Goal: Check status: Check status

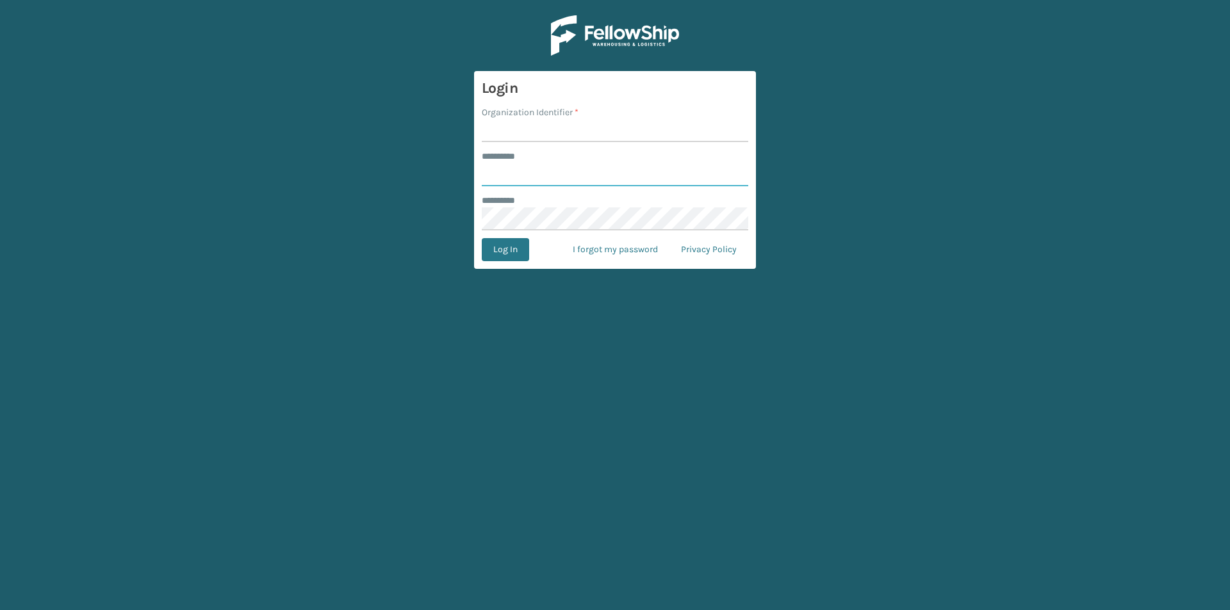
type input "******"
click at [517, 120] on input "Organization Identifier *" at bounding box center [615, 130] width 266 height 23
type input "[PERSON_NAME]"
click at [507, 256] on button "Log In" at bounding box center [505, 249] width 47 height 23
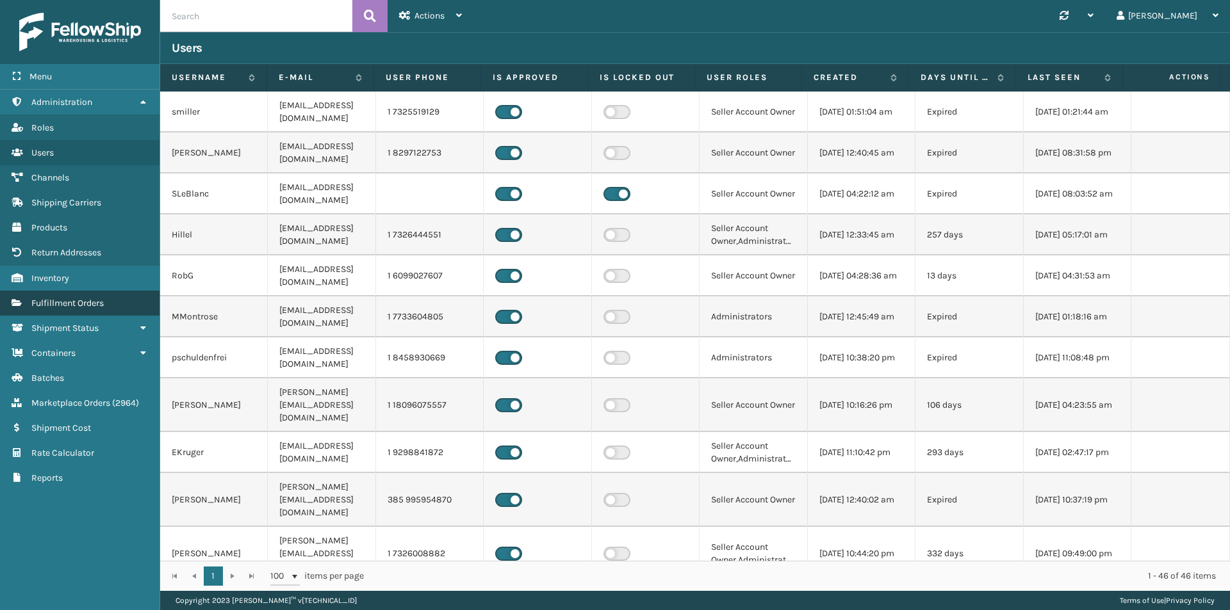
click at [81, 308] on span "Fulfillment Orders" at bounding box center [67, 303] width 72 height 11
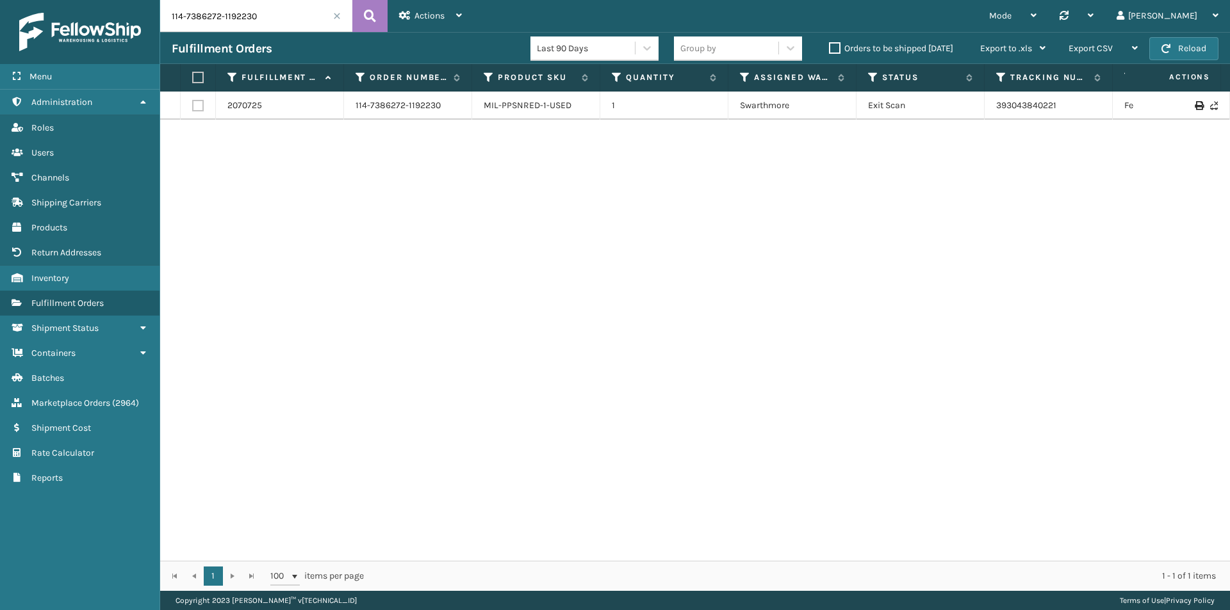
click at [288, 23] on input "114-7386272-1192230" at bounding box center [256, 16] width 192 height 32
paste input "1-0708766-9243436"
click at [380, 19] on button at bounding box center [369, 16] width 35 height 32
drag, startPoint x: 1094, startPoint y: 115, endPoint x: 905, endPoint y: 115, distance: 189.0
click at [905, 115] on tr "2079399 111-0708766-9243436 MIL-ART-S-GY 1 Indiana (TF Fulfillment) Exit Scan 3…" at bounding box center [876, 112] width 1433 height 41
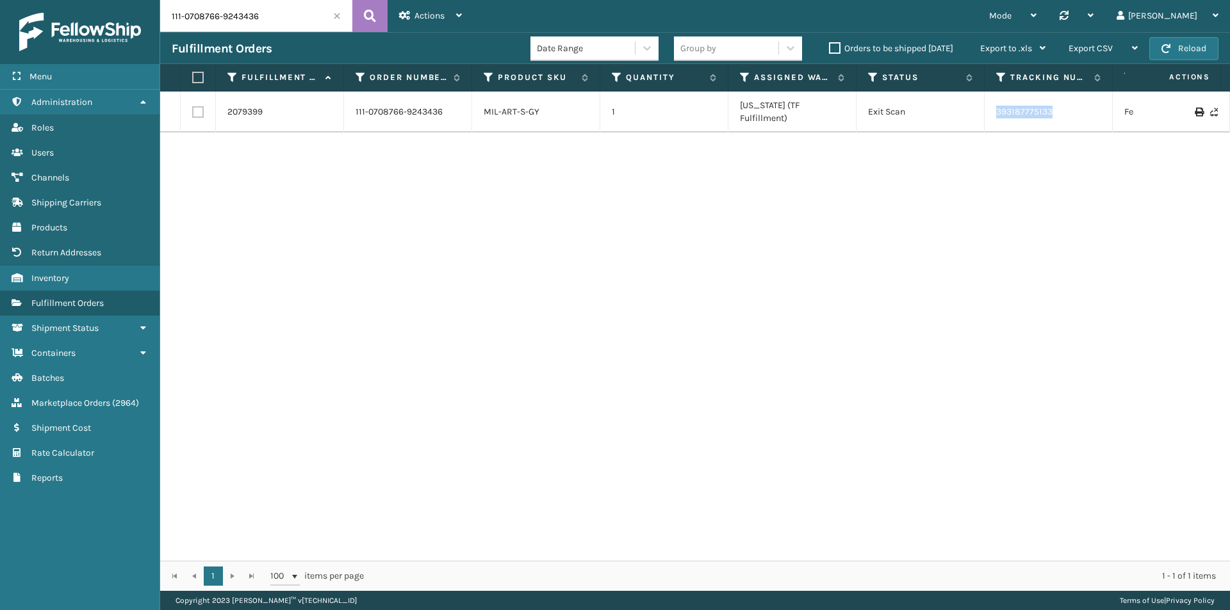
copy tr "393187775133"
click at [280, 6] on input "111-0708766-9243436" at bounding box center [256, 16] width 192 height 32
drag, startPoint x: 289, startPoint y: 35, endPoint x: 288, endPoint y: 24, distance: 10.9
click at [289, 35] on div "Fulfillment Orders Date Range Group by Orders to be shipped today Export to .xl…" at bounding box center [695, 48] width 1070 height 32
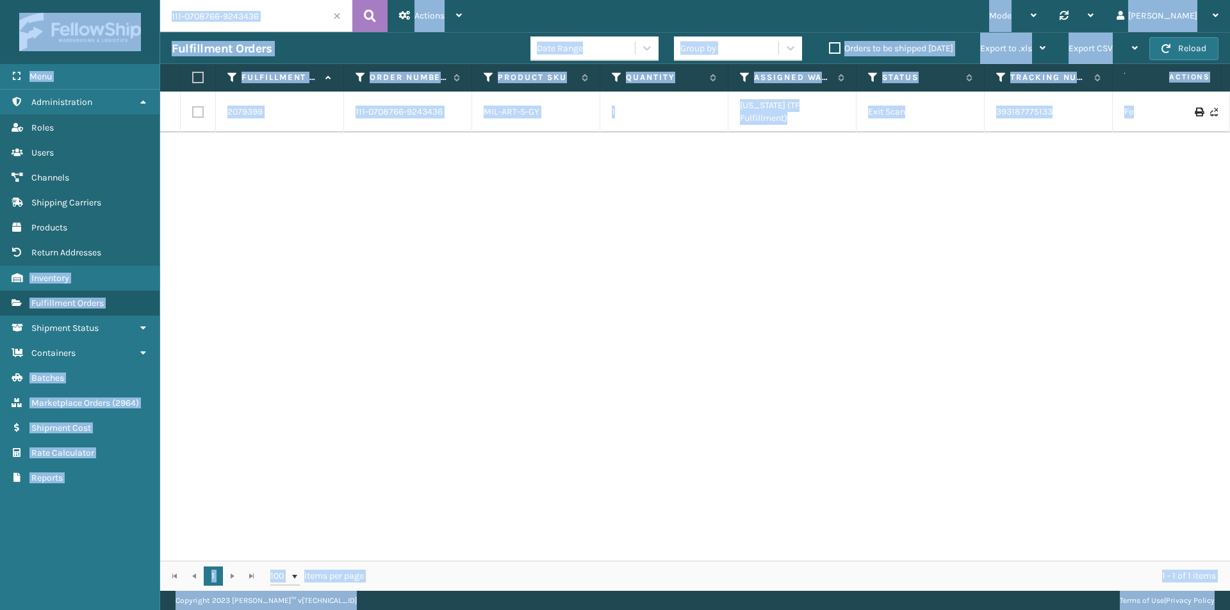
click at [288, 20] on input "111-0708766-9243436" at bounding box center [256, 16] width 192 height 32
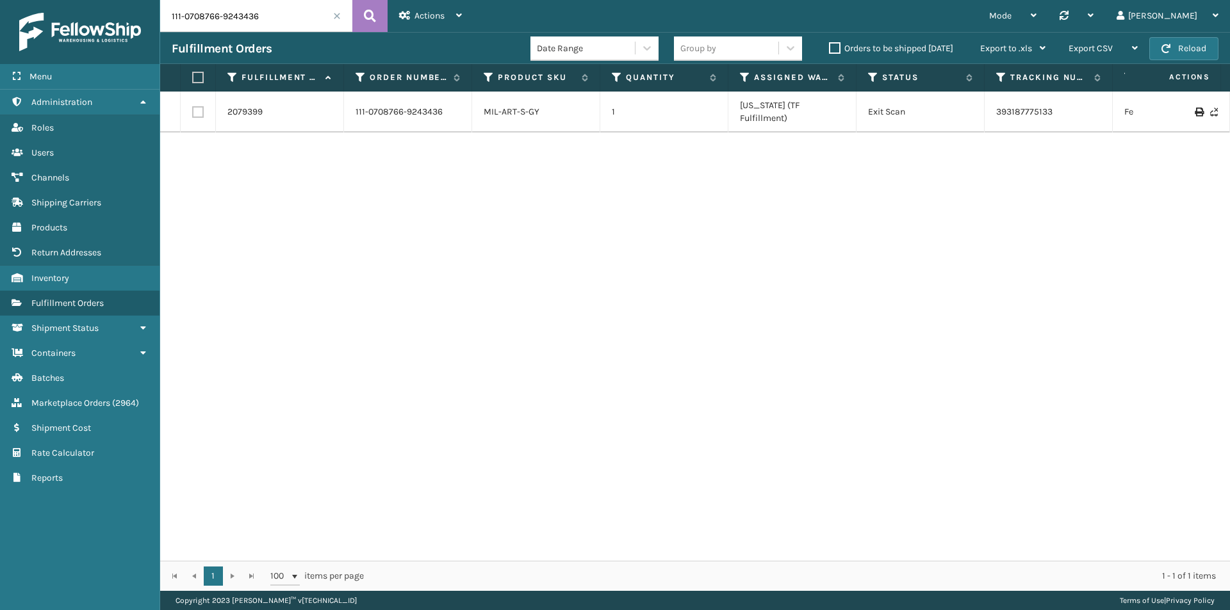
paste input "2-0398515-4083449"
click at [367, 17] on icon at bounding box center [370, 15] width 12 height 19
drag, startPoint x: 1085, startPoint y: 108, endPoint x: 959, endPoint y: 108, distance: 126.2
click at [959, 108] on tr "2069392 112-0398515-4083449 MIL-PPSNPK-D-TN 1 Fellowship - West Exit Scan 39301…" at bounding box center [876, 112] width 1433 height 41
copy tr "393013956047"
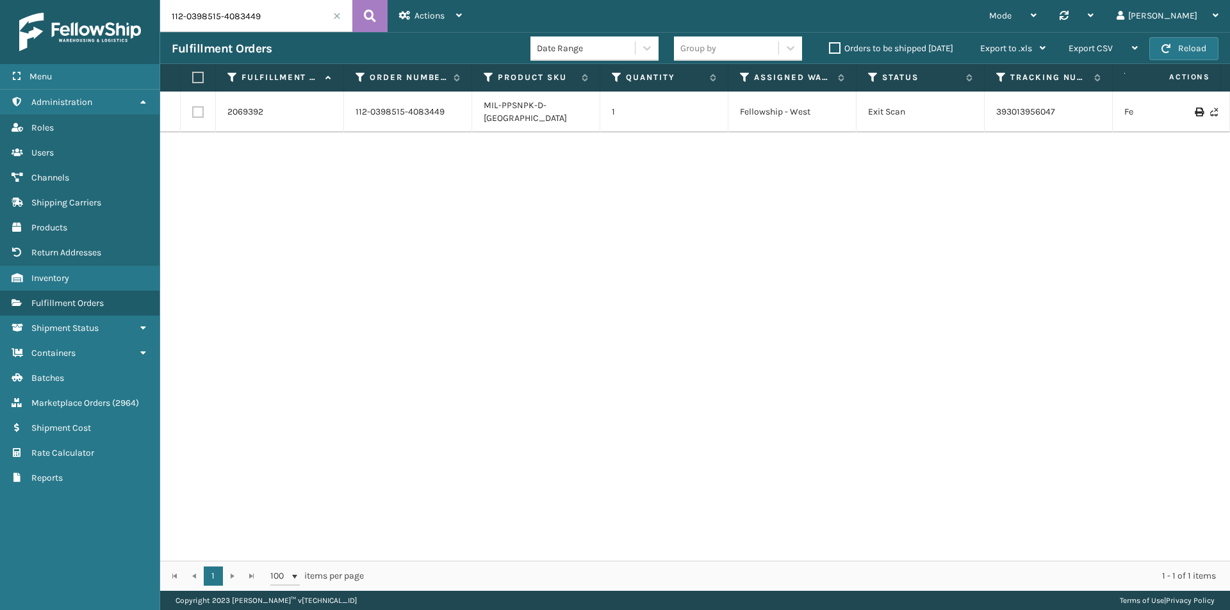
click at [250, 15] on input "112-0398515-4083449" at bounding box center [256, 16] width 192 height 32
paste input "7477063-3635455"
click at [378, 16] on button at bounding box center [369, 16] width 35 height 32
drag, startPoint x: 981, startPoint y: 110, endPoint x: 947, endPoint y: 113, distance: 34.1
click at [947, 113] on tr "2074175 112-7477063-3635455 MIL-NGT-LGY 1 Dallas (Peak Logistics) Exit Scan 1ZH…" at bounding box center [876, 106] width 1433 height 28
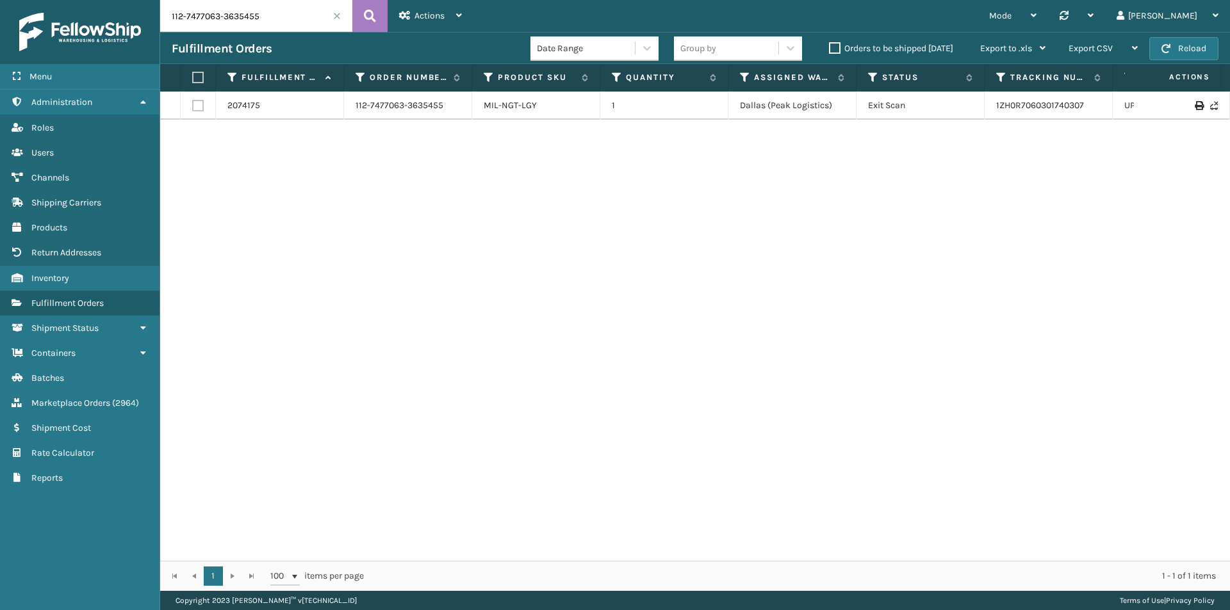
click at [276, 10] on input "112-7477063-3635455" at bounding box center [256, 16] width 192 height 32
paste input "1-9120970-4773010"
click at [366, 15] on icon at bounding box center [370, 15] width 12 height 19
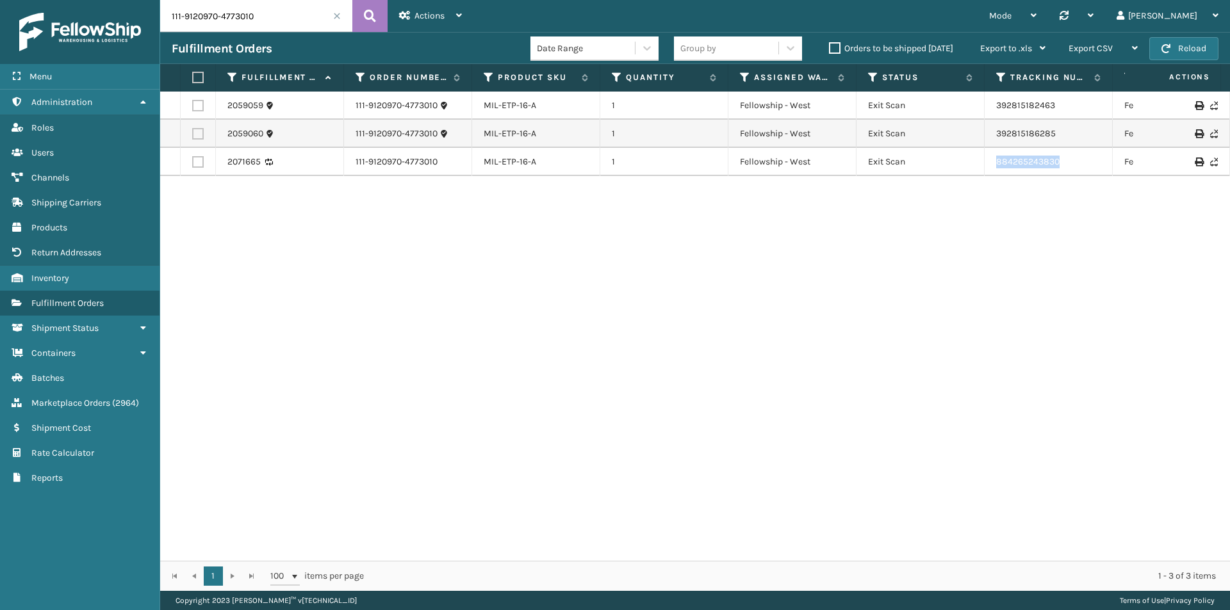
drag, startPoint x: 1073, startPoint y: 167, endPoint x: 977, endPoint y: 168, distance: 96.1
click at [977, 168] on tr "2071665 111-9120970-4773010 MIL-ETP-16-A 1 Fellowship - West Exit Scan 88426524…" at bounding box center [876, 162] width 1433 height 28
copy tr "884265243830"
click at [293, 16] on input "111-9120970-4773010" at bounding box center [256, 16] width 192 height 32
paste input "2-1295288-4486616"
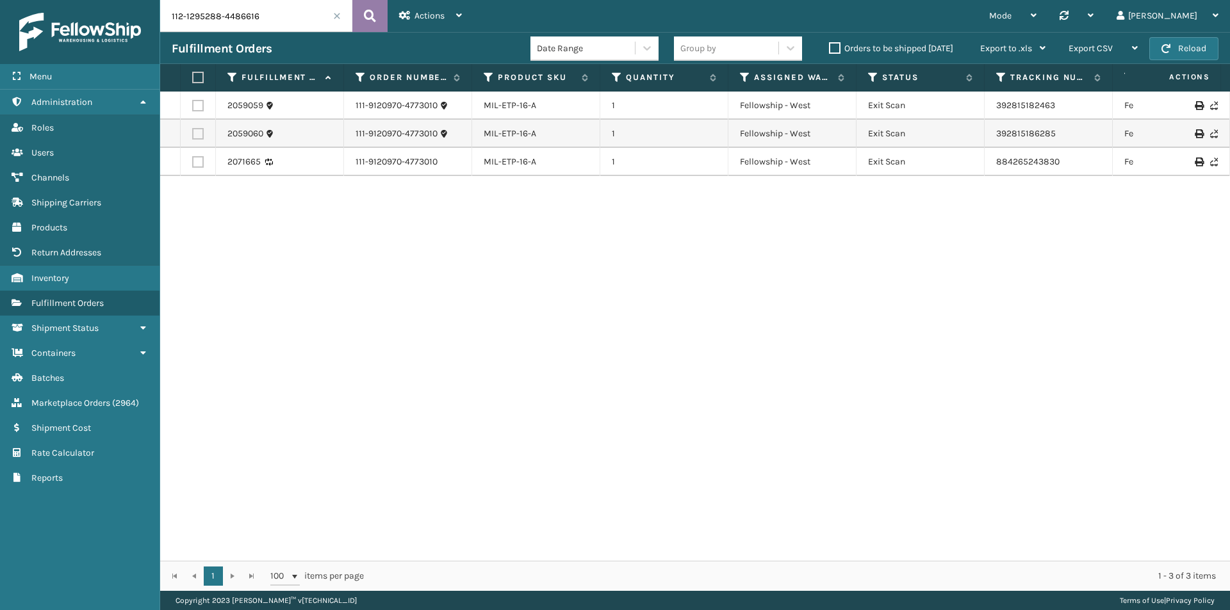
click at [371, 19] on icon at bounding box center [370, 15] width 12 height 19
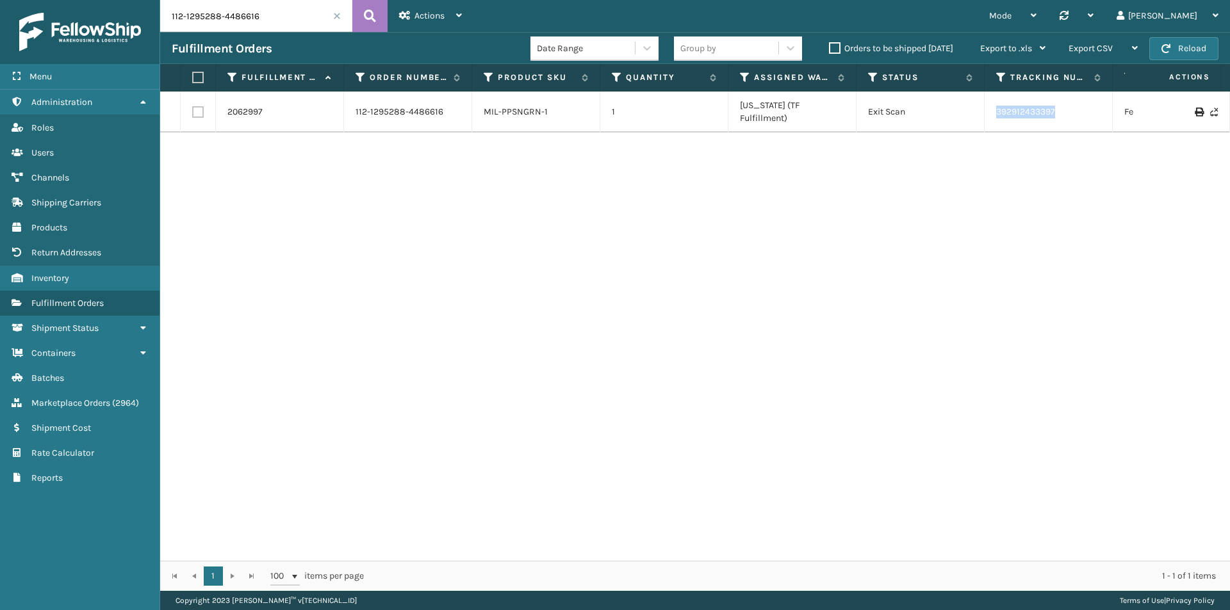
drag, startPoint x: 1074, startPoint y: 110, endPoint x: 993, endPoint y: 116, distance: 80.9
click at [993, 116] on td "392912433397" at bounding box center [1048, 112] width 128 height 41
copy link "392912433397"
click at [280, 13] on input "112-1295288-4486616" at bounding box center [256, 16] width 192 height 32
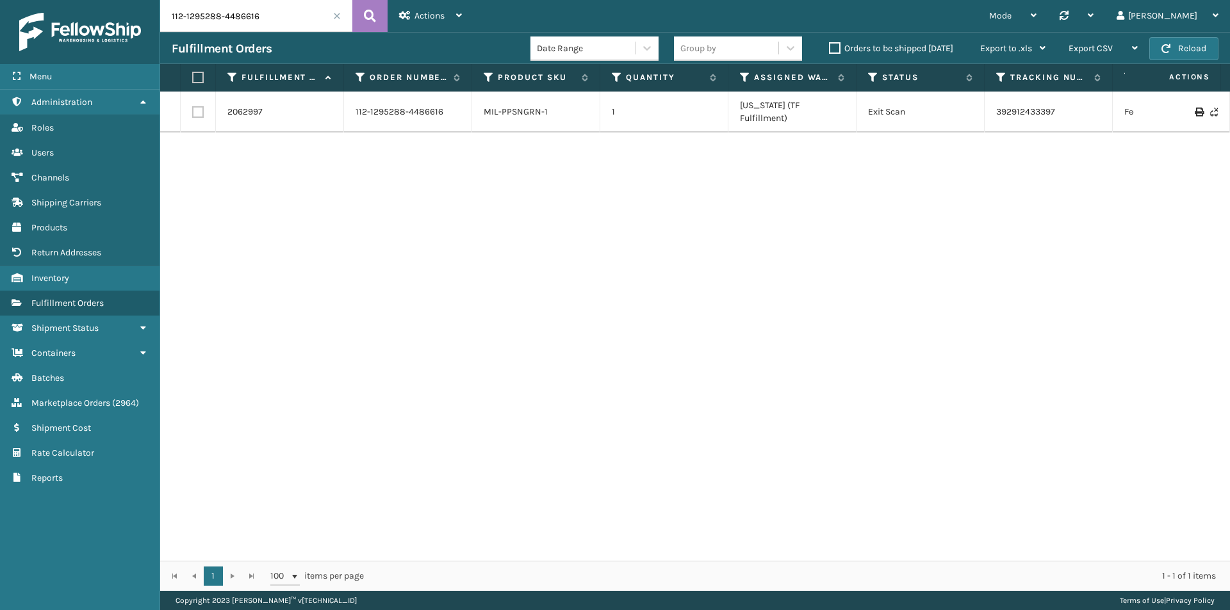
click at [280, 13] on input "112-1295288-4486616" at bounding box center [256, 16] width 192 height 32
paste input "1-6273759-7517829"
click at [366, 22] on icon at bounding box center [370, 15] width 12 height 19
drag, startPoint x: 1072, startPoint y: 98, endPoint x: 990, endPoint y: 106, distance: 82.4
click at [990, 106] on td "393127184629" at bounding box center [1048, 106] width 128 height 28
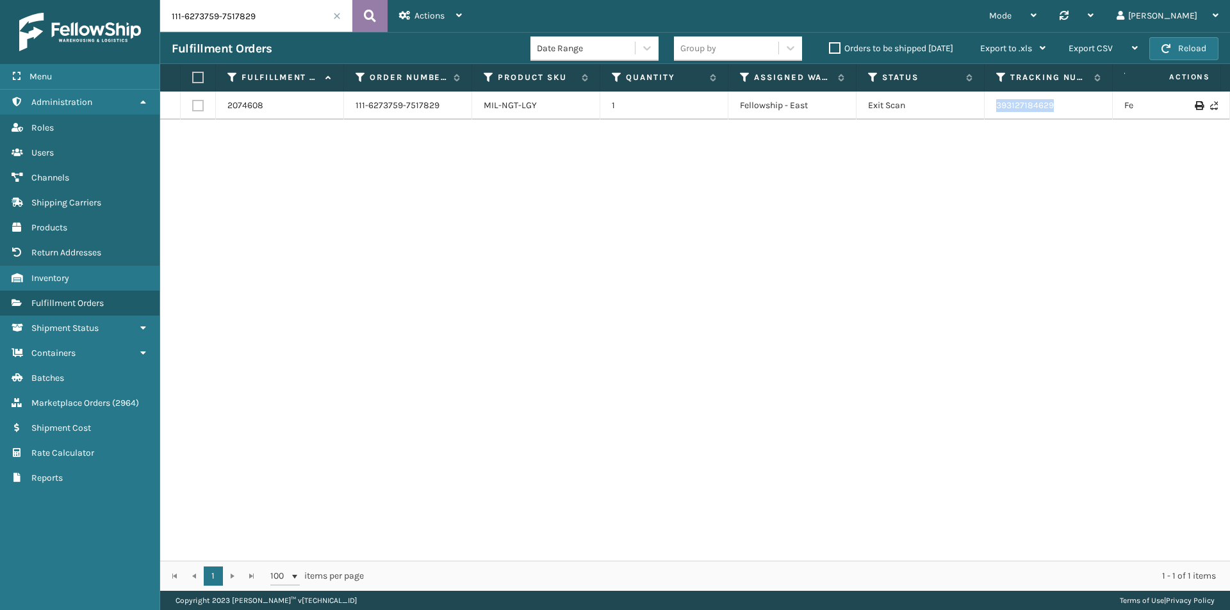
copy link "393127184629"
click at [275, 14] on input "111-6273759-7517829" at bounding box center [256, 16] width 192 height 32
paste input "3-9402012-8968225"
click at [369, 14] on icon at bounding box center [370, 15] width 12 height 19
drag, startPoint x: 1059, startPoint y: 111, endPoint x: 981, endPoint y: 111, distance: 77.5
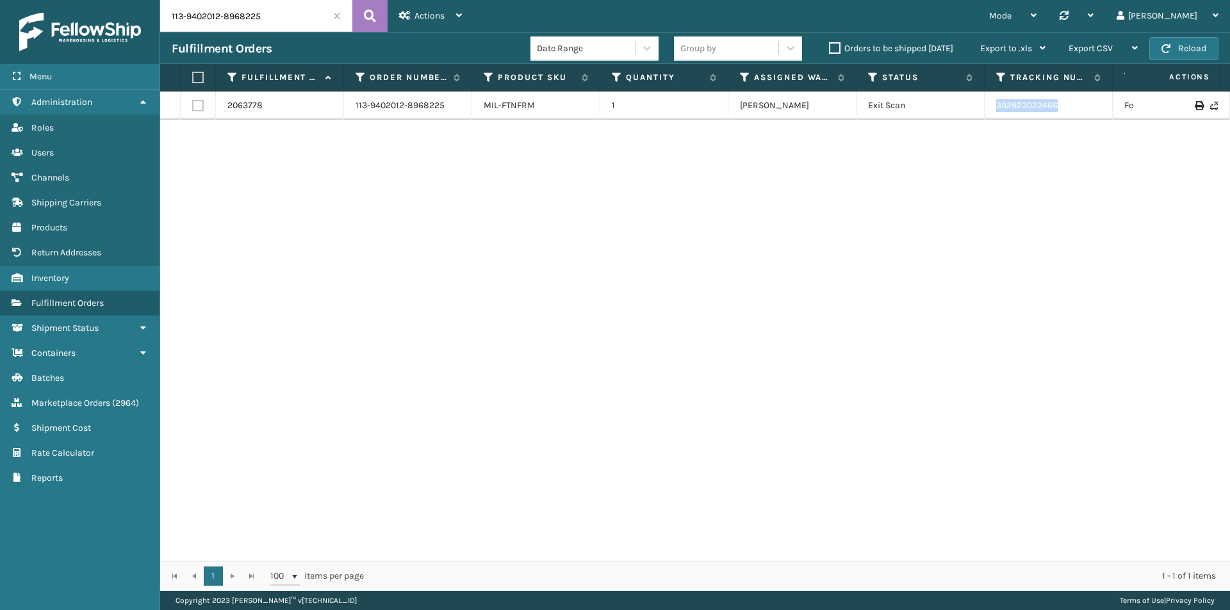
click at [981, 111] on tr "2063778 113-9402012-8968225 MIL-FTNFRM 1 Milliard LV Exit Scan 392923022466 Fed…" at bounding box center [876, 106] width 1433 height 28
copy tr "392923022466"
drag, startPoint x: 258, startPoint y: 1, endPoint x: 275, endPoint y: 6, distance: 17.4
click at [260, 3] on input "113-9402012-8968225" at bounding box center [256, 16] width 192 height 32
paste input "2-0062721-0998673"
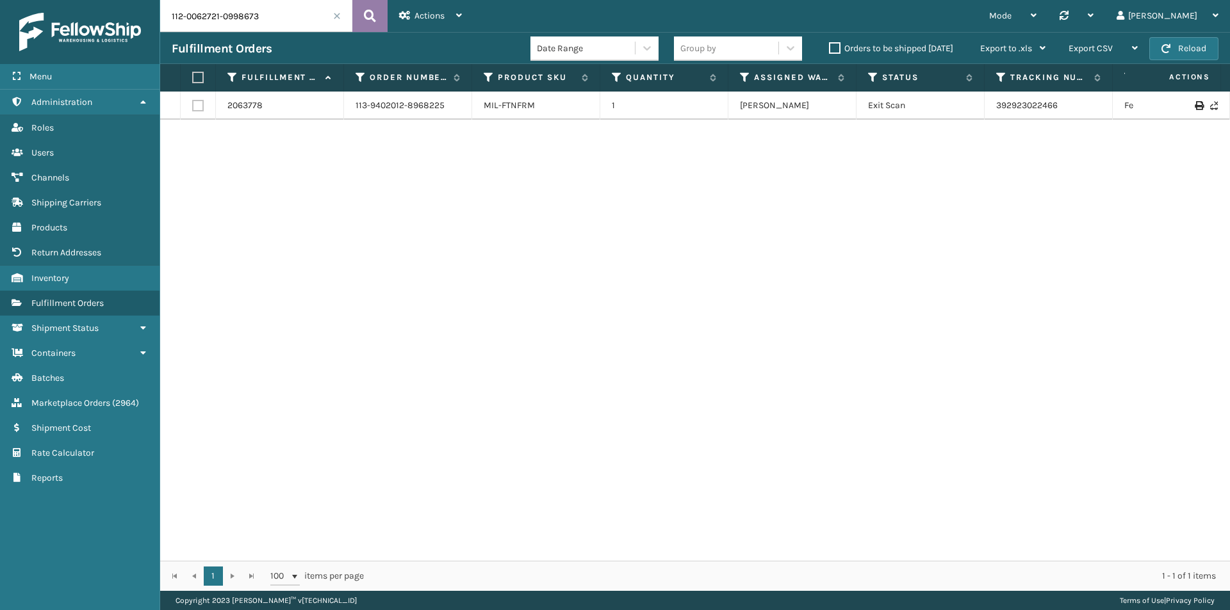
click at [372, 15] on icon at bounding box center [370, 15] width 12 height 19
drag, startPoint x: 1097, startPoint y: 101, endPoint x: 983, endPoint y: 110, distance: 114.4
click at [983, 110] on tr "2074783 112-0062721-0998673 MIL-TDLRBD-A 1 SleepGeekz Warehouse Exit Scan 1ZH0R…" at bounding box center [876, 106] width 1433 height 28
copy tr "1ZH0R7060319186508"
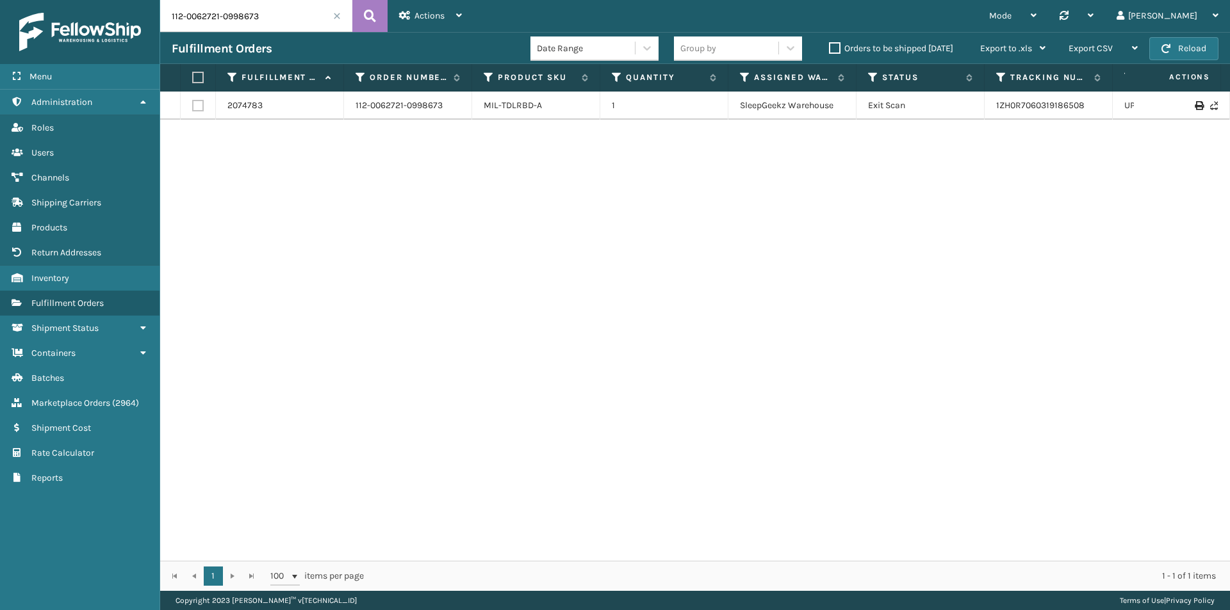
click at [290, 24] on input "112-0062721-0998673" at bounding box center [256, 16] width 192 height 32
paste input "3-7786267-7132232"
click at [364, 10] on icon at bounding box center [370, 15] width 12 height 19
drag, startPoint x: 1102, startPoint y: 103, endPoint x: 970, endPoint y: 108, distance: 132.0
click at [970, 108] on tr "2071434 113-7786267-7132232 MIL-CFB-NW 1 Dallas (Peak Logistics) Exit Scan 3930…" at bounding box center [876, 106] width 1433 height 28
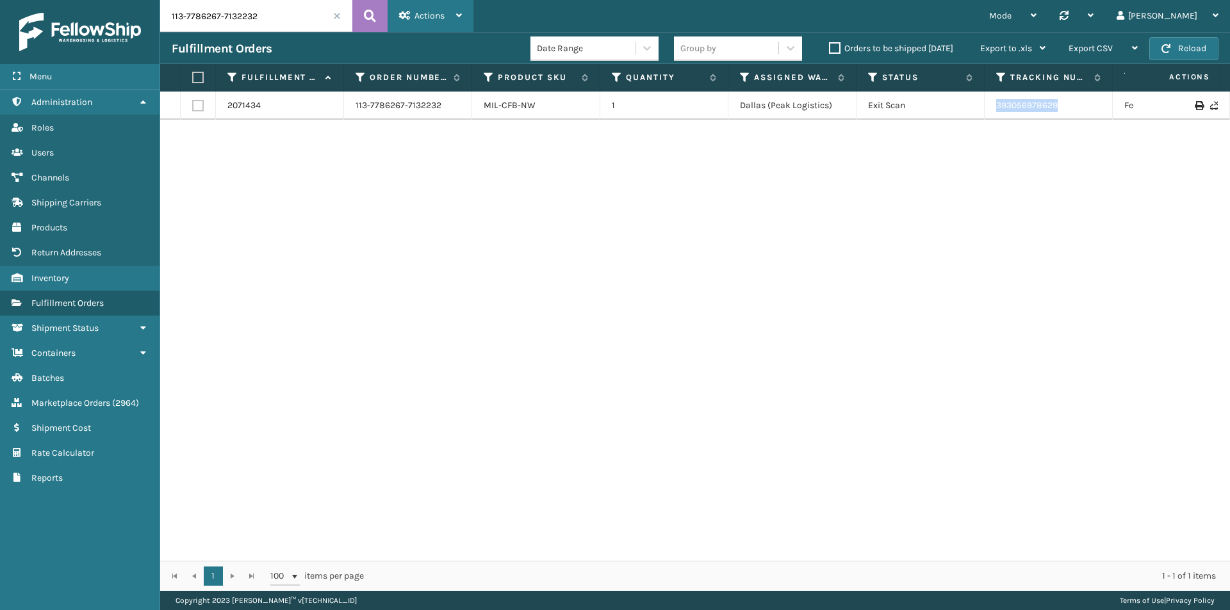
copy tr "393056978629"
click at [249, 4] on input "113-7786267-7132232" at bounding box center [256, 16] width 192 height 32
paste input "2060871-3072251"
click at [364, 17] on icon at bounding box center [370, 15] width 12 height 19
drag, startPoint x: 1070, startPoint y: 108, endPoint x: 981, endPoint y: 107, distance: 89.7
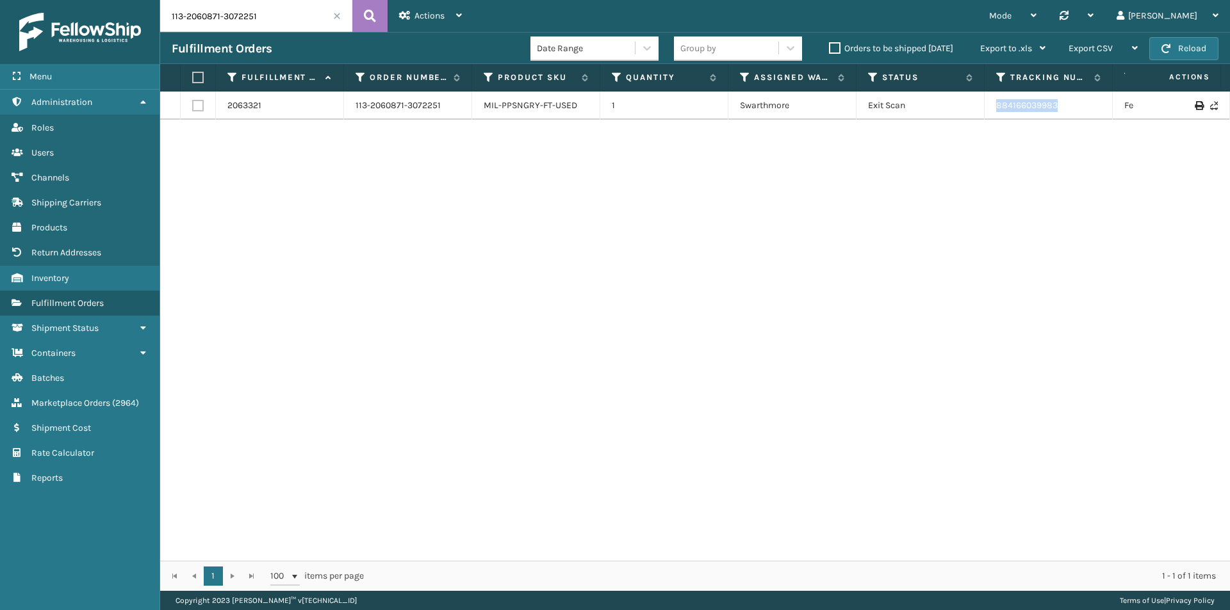
click at [981, 107] on tr "2063321 113-2060871-3072251 MIL-PPSNGRY-FT-USED 1 Swarthmore Exit Scan 88416603…" at bounding box center [876, 106] width 1433 height 28
copy tr "884166039983"
click at [243, 13] on input "113-2060871-3072251" at bounding box center [256, 16] width 192 height 32
paste input "1-9103229-2814620"
click at [275, 10] on input "111-9103229-2814620" at bounding box center [256, 16] width 192 height 32
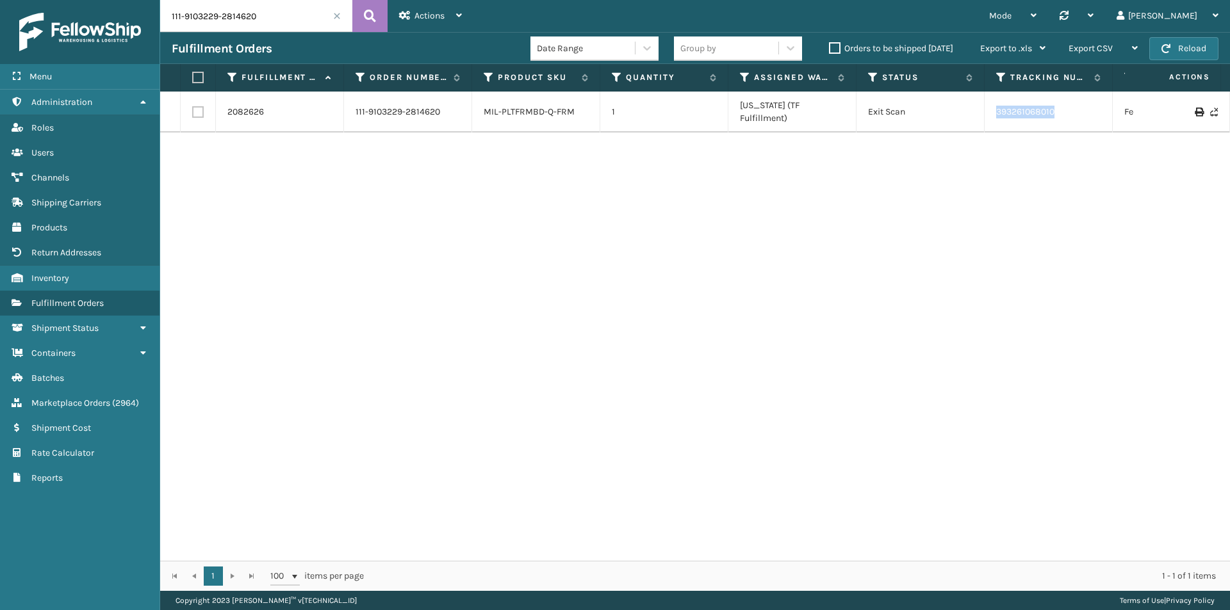
drag, startPoint x: 1074, startPoint y: 115, endPoint x: 991, endPoint y: 119, distance: 82.7
click at [991, 119] on td "393261068010" at bounding box center [1048, 112] width 128 height 41
click at [306, 26] on input "111-9103229-2814620" at bounding box center [256, 16] width 192 height 32
paste input "6402145-7637841"
click at [379, 15] on button at bounding box center [369, 16] width 35 height 32
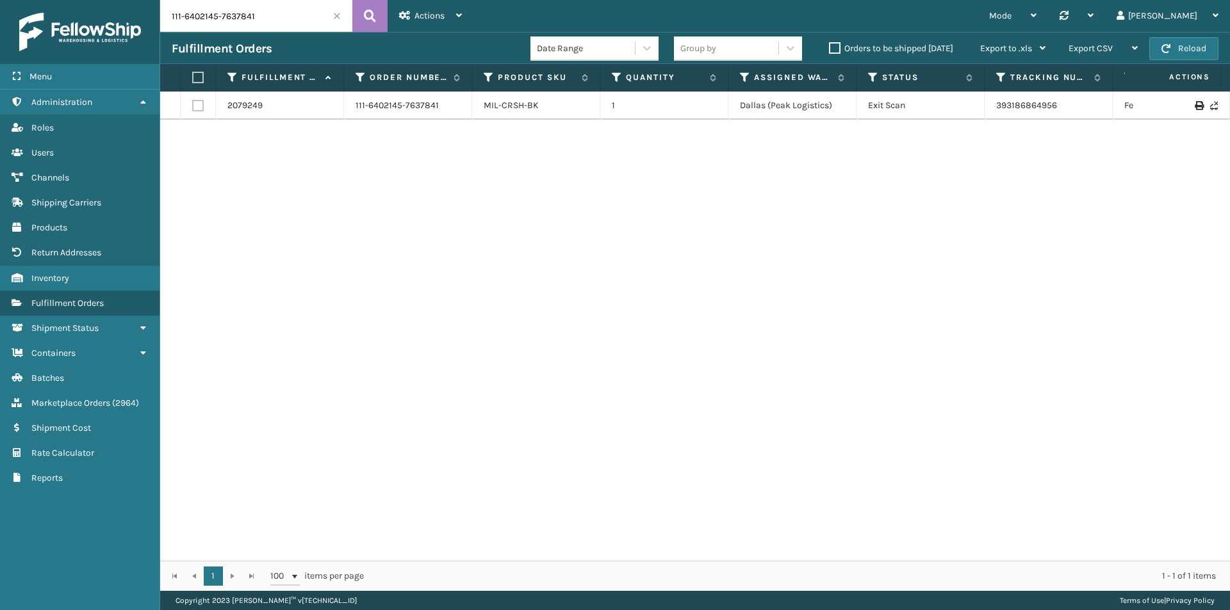
click at [268, 4] on input "111-6402145-7637841" at bounding box center [256, 16] width 192 height 32
click at [381, 12] on button at bounding box center [369, 16] width 35 height 32
drag, startPoint x: 1082, startPoint y: 111, endPoint x: 990, endPoint y: 111, distance: 92.2
click at [990, 111] on td "393186864956" at bounding box center [1048, 106] width 128 height 28
click at [270, 17] on input "111-6402145-7637841" at bounding box center [256, 16] width 192 height 32
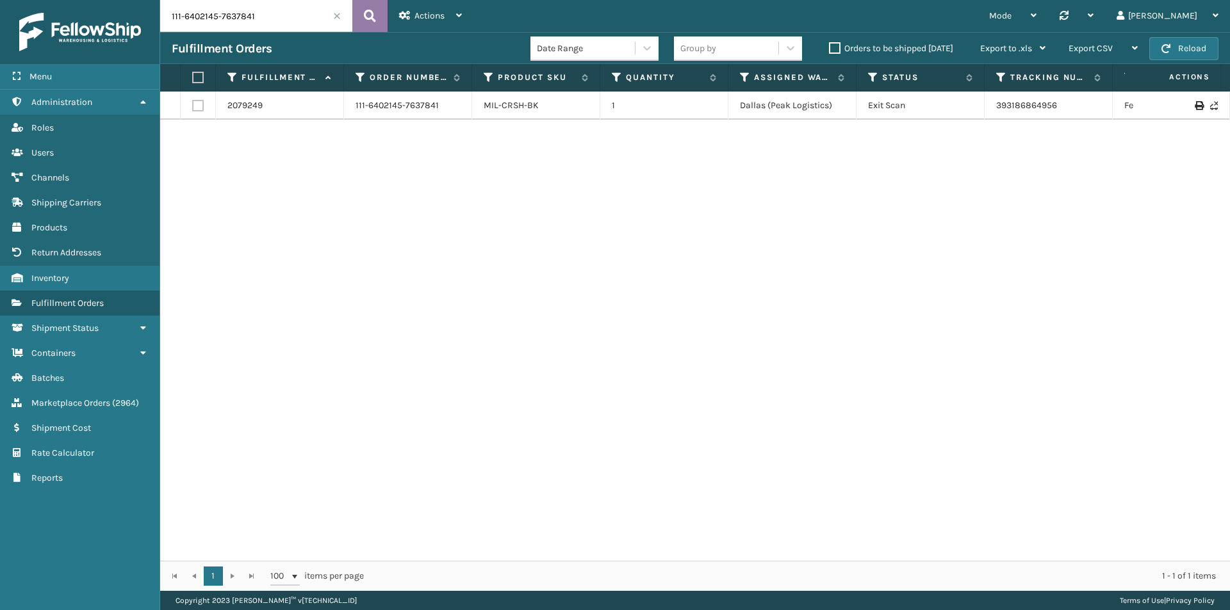
paste input "2-7333965-3564223"
type input "112-7333965-3564223"
click at [380, 14] on button at bounding box center [369, 16] width 35 height 32
drag, startPoint x: 1081, startPoint y: 110, endPoint x: 985, endPoint y: 111, distance: 96.1
click at [985, 111] on td "393175967619" at bounding box center [1048, 106] width 128 height 28
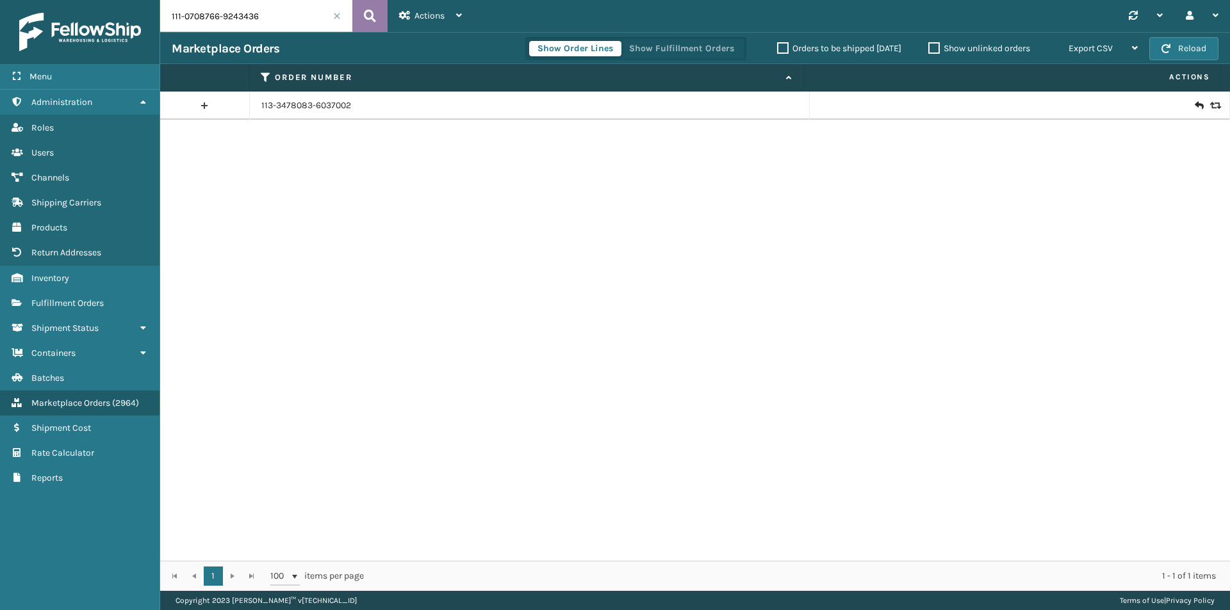
type input "111-0708766-9243436"
click at [377, 15] on button at bounding box center [369, 16] width 35 height 32
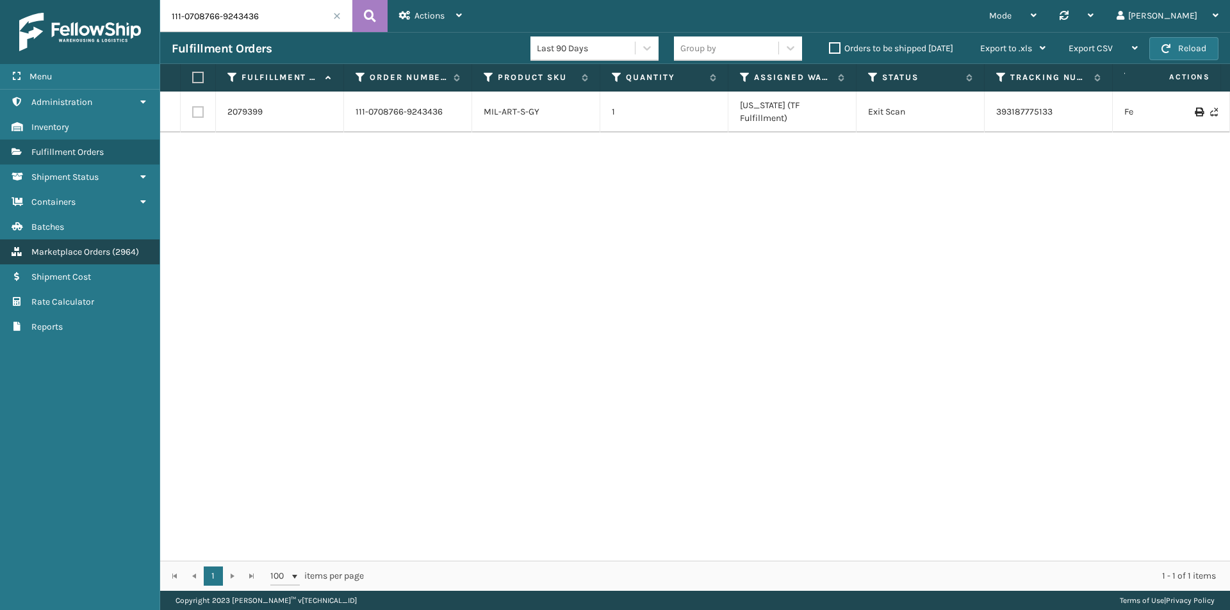
click at [97, 249] on span "Marketplace Orders" at bounding box center [70, 252] width 79 height 11
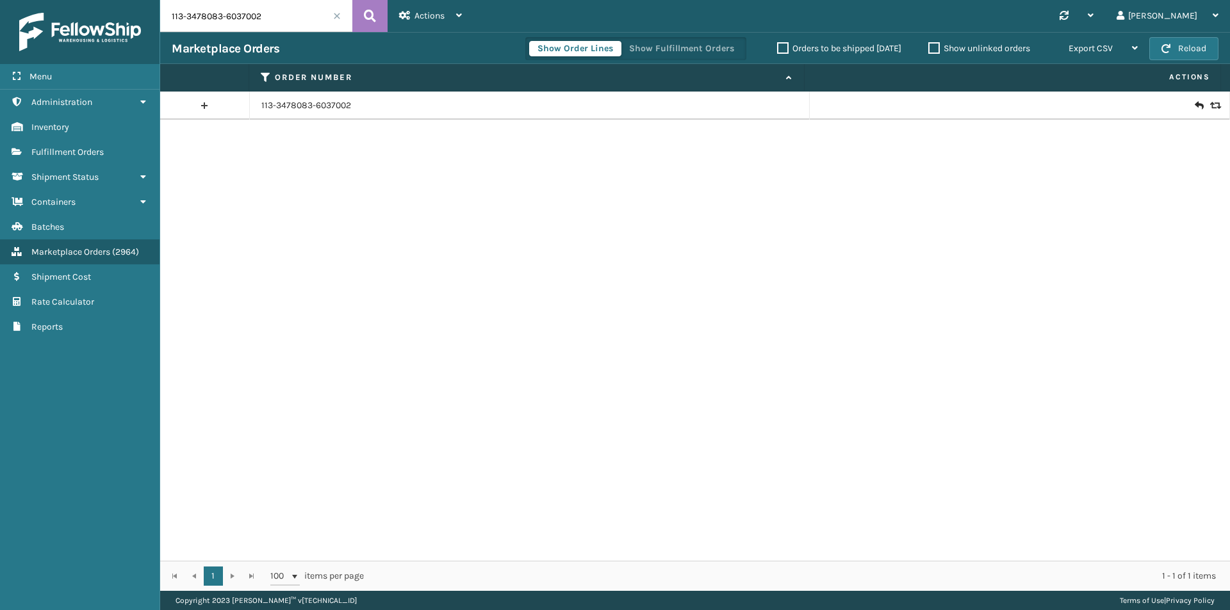
click at [285, 15] on input "113-3478083-6037002" at bounding box center [256, 16] width 192 height 32
paste input "1-0708766-9243436"
type input "111-0708766-9243436"
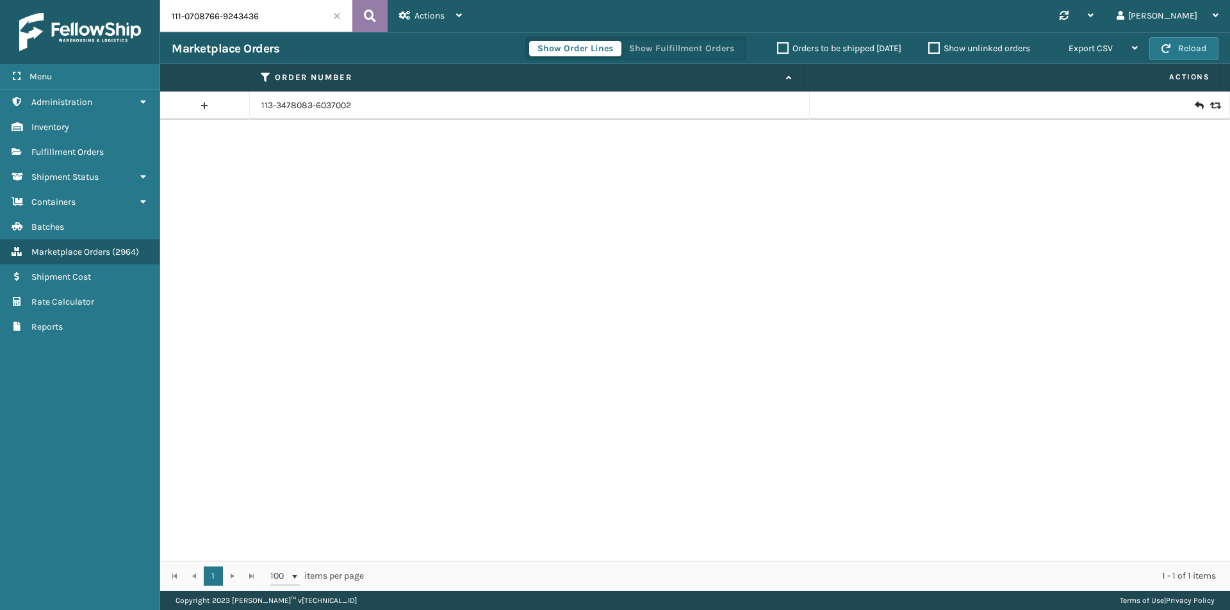
click at [377, 14] on button at bounding box center [369, 16] width 35 height 32
click at [307, 99] on td "111-0708766-9243436" at bounding box center [530, 106] width 560 height 28
click at [311, 100] on link "111-0708766-9243436" at bounding box center [304, 105] width 87 height 13
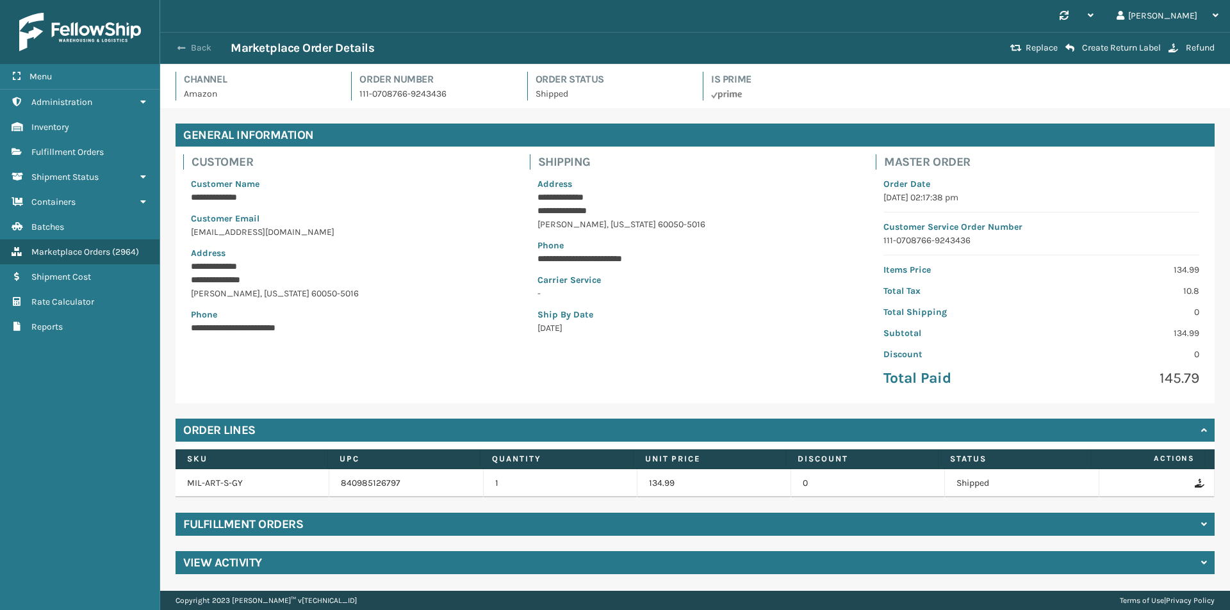
click at [194, 53] on button "Back" at bounding box center [201, 48] width 59 height 12
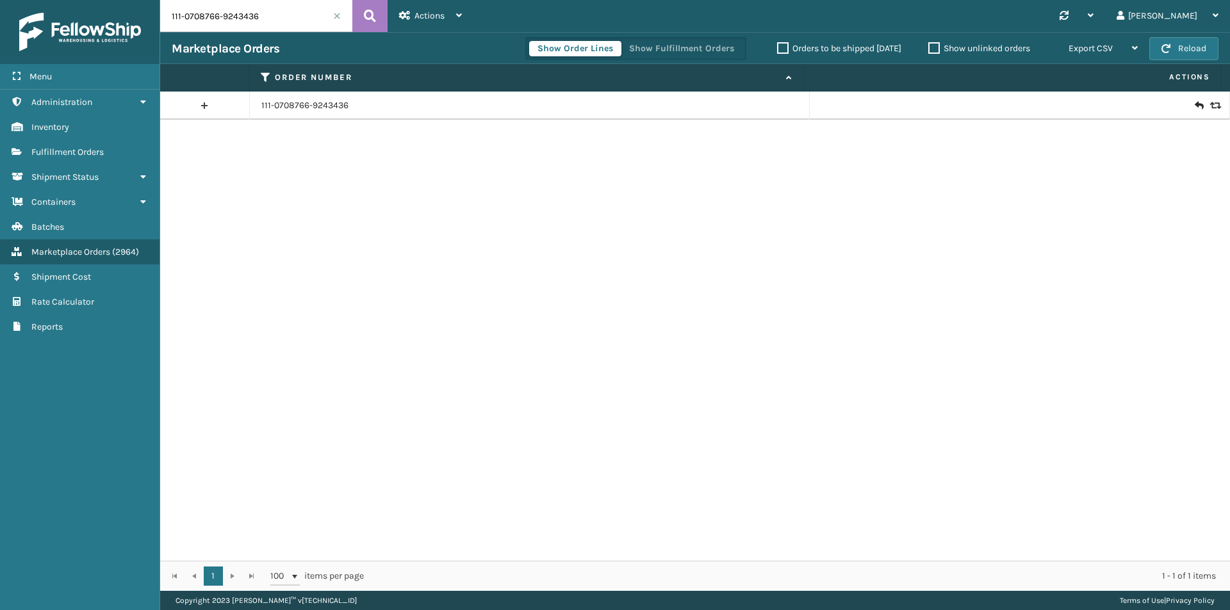
click at [228, 28] on input "111-0708766-9243436" at bounding box center [256, 16] width 192 height 32
paste input "2-7477063-3635455"
type input "112-7477063-3635455"
click at [366, 20] on icon at bounding box center [370, 15] width 12 height 19
click at [327, 106] on link "112-7477063-3635455" at bounding box center [305, 105] width 88 height 13
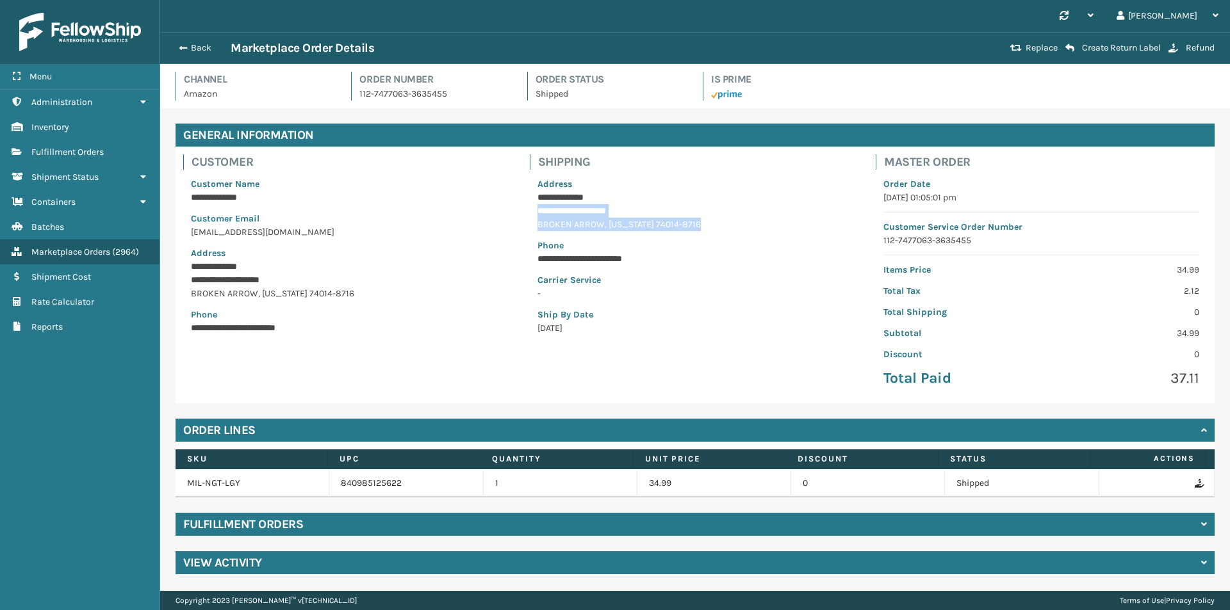
drag, startPoint x: 538, startPoint y: 212, endPoint x: 746, endPoint y: 228, distance: 208.8
click at [746, 228] on div "**********" at bounding box center [695, 256] width 331 height 173
copy div "**********"
click at [201, 53] on button "Back" at bounding box center [201, 48] width 59 height 12
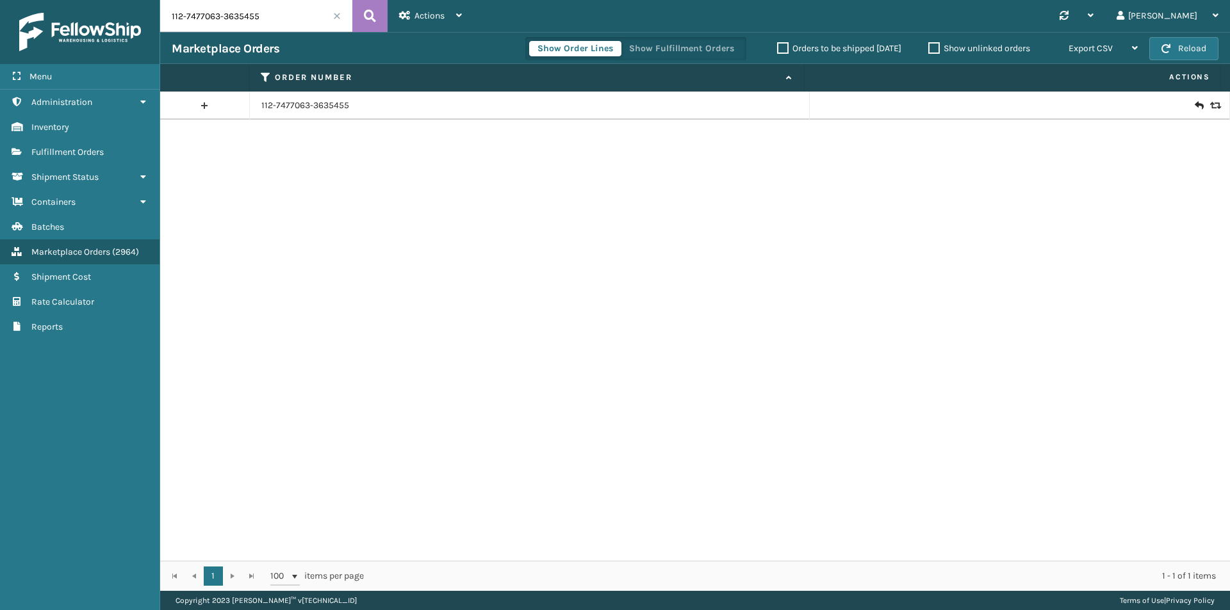
click at [1211, 104] on icon at bounding box center [1214, 105] width 8 height 9
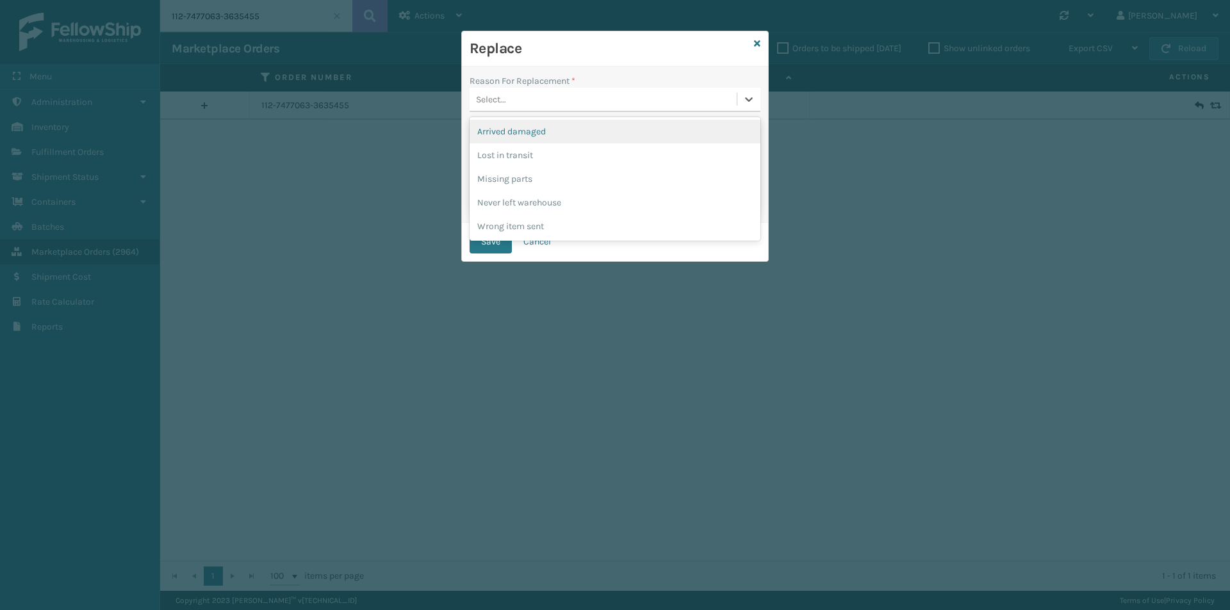
click at [614, 95] on div "Select..." at bounding box center [602, 99] width 267 height 21
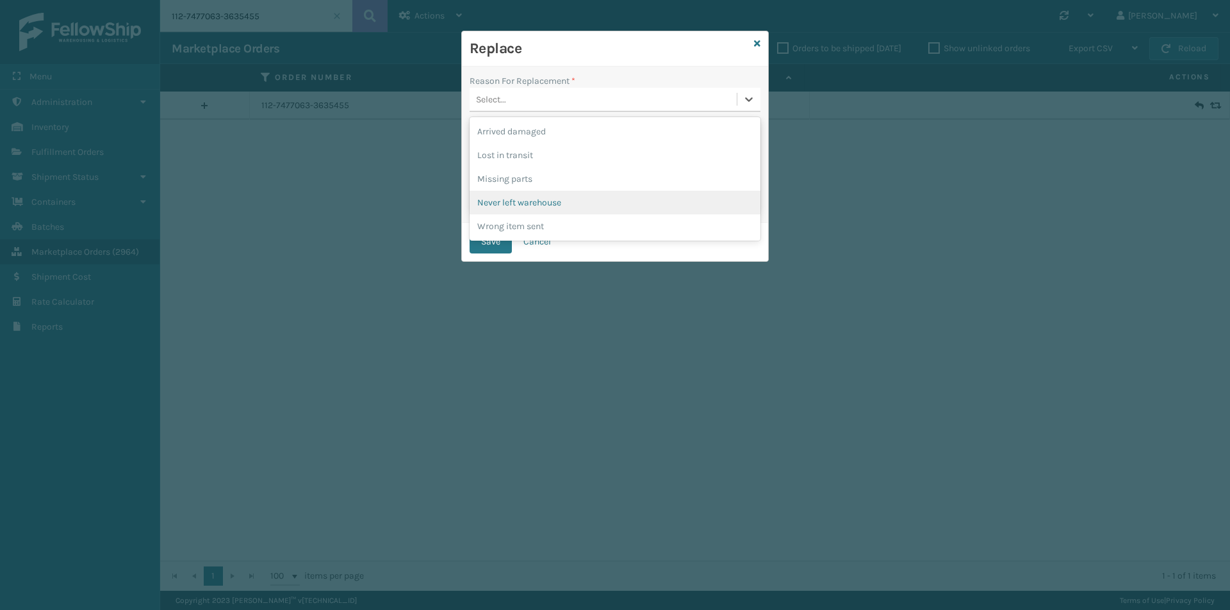
click at [553, 204] on div "Never left warehouse" at bounding box center [614, 203] width 291 height 24
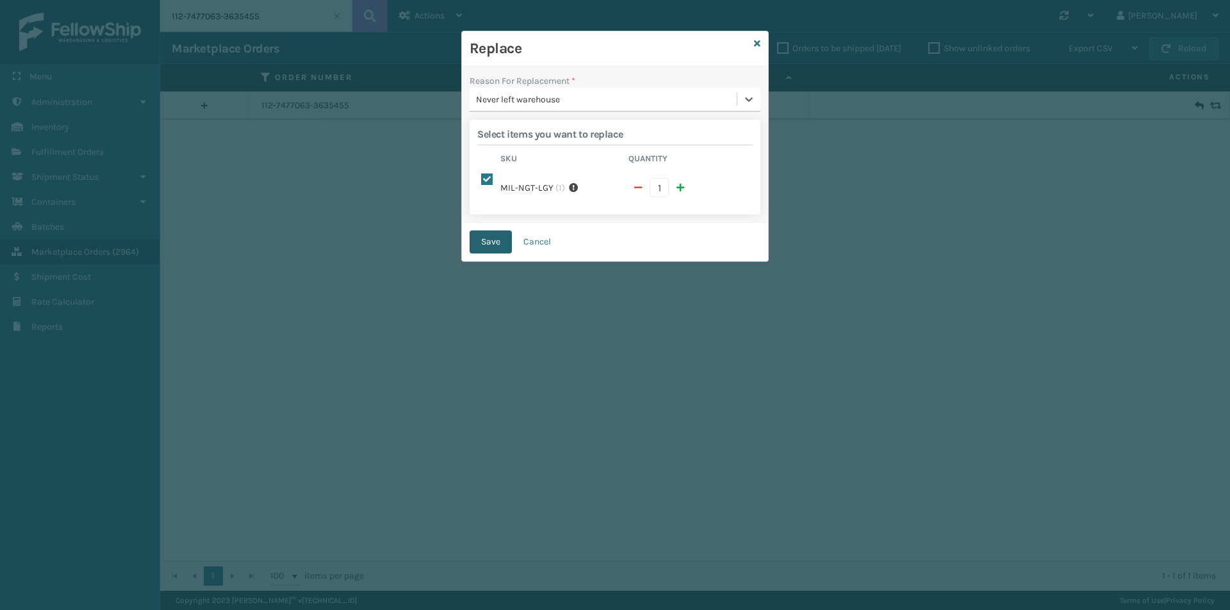
click at [498, 233] on button "Save" at bounding box center [490, 242] width 42 height 23
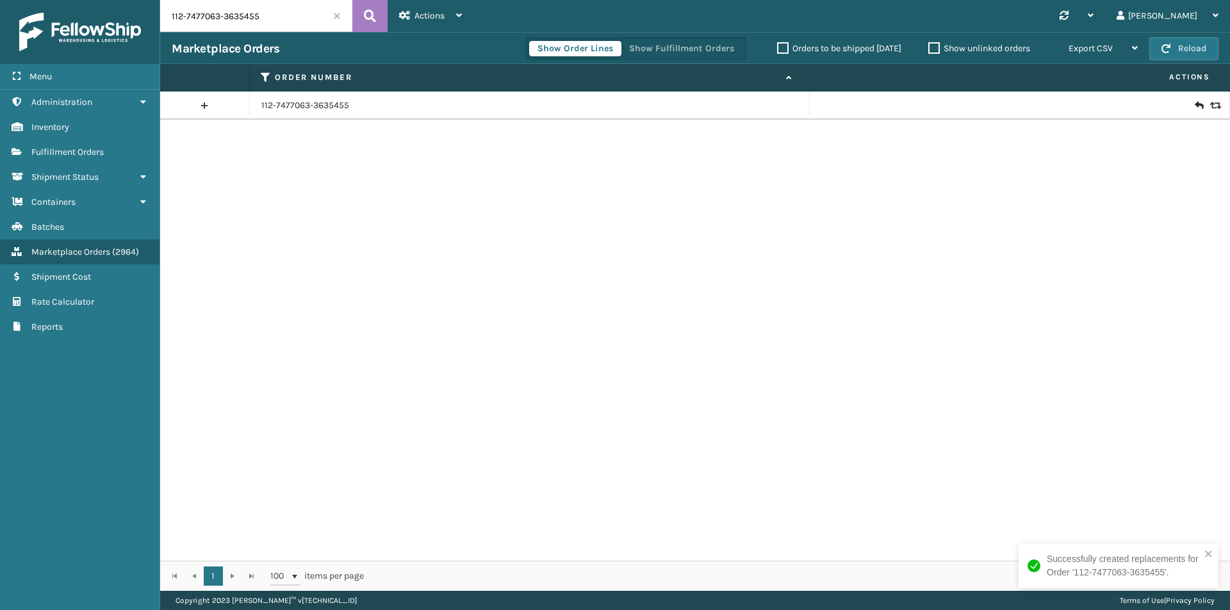
click at [293, 17] on input "112-7477063-3635455" at bounding box center [256, 16] width 192 height 32
paste input "3-7093681-8101050"
type input "113-7093681-8101050"
click at [369, 16] on icon at bounding box center [370, 15] width 12 height 19
click at [1195, 101] on icon at bounding box center [1199, 105] width 8 height 13
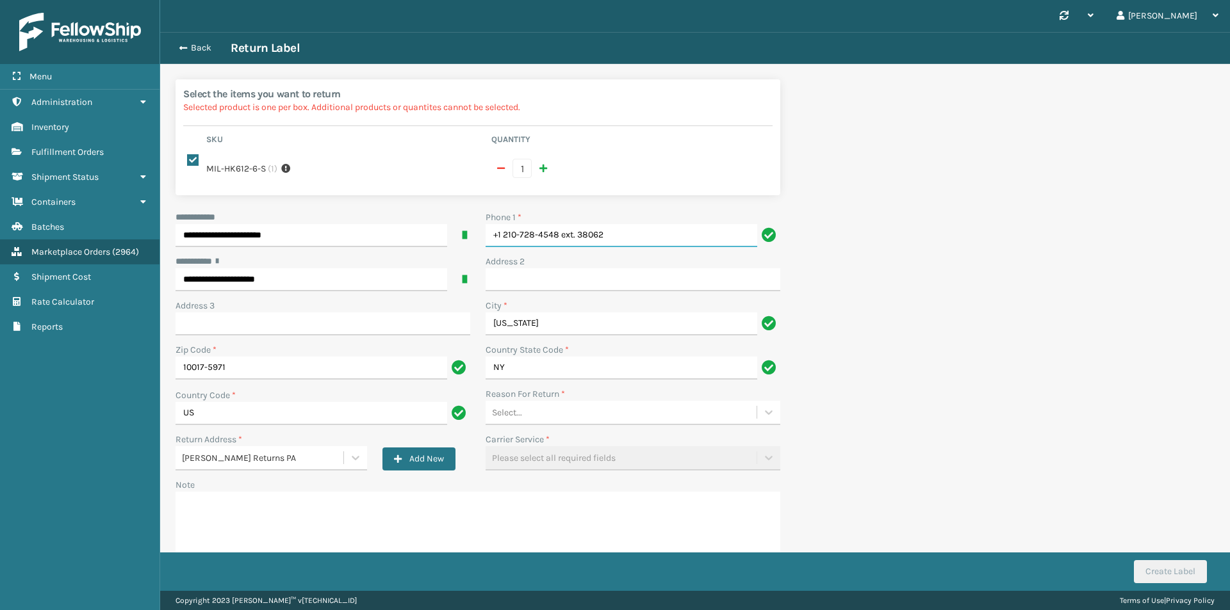
click at [653, 224] on input "+1 210-728-4548 ext. 38062" at bounding box center [622, 235] width 272 height 23
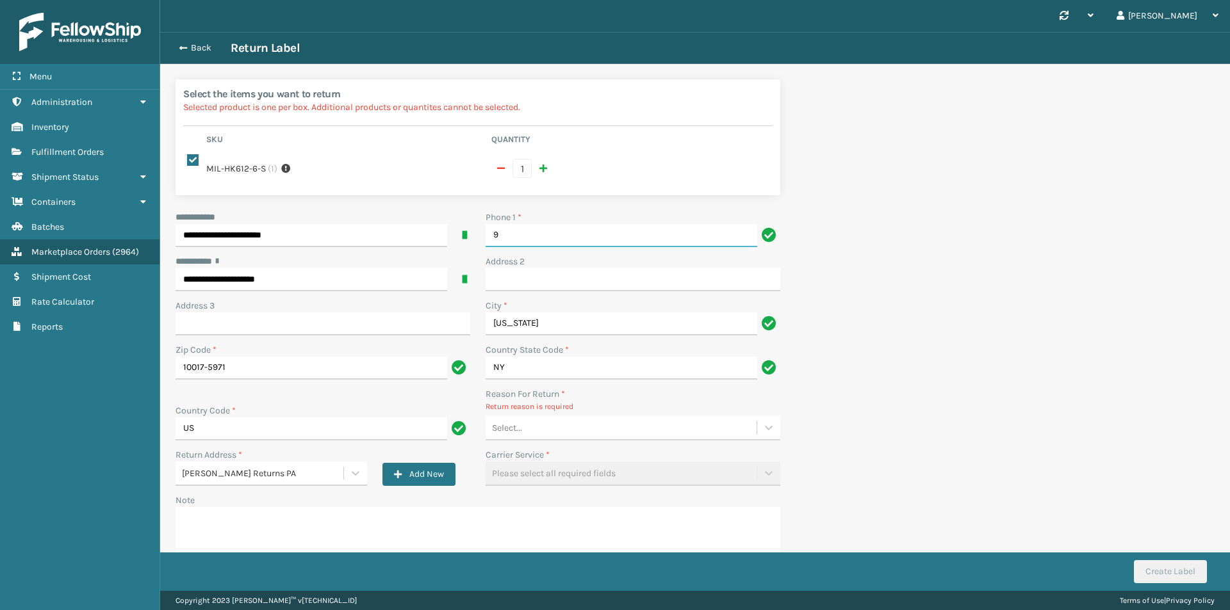
type input "9999999999"
click at [616, 422] on div "Select..." at bounding box center [621, 428] width 271 height 21
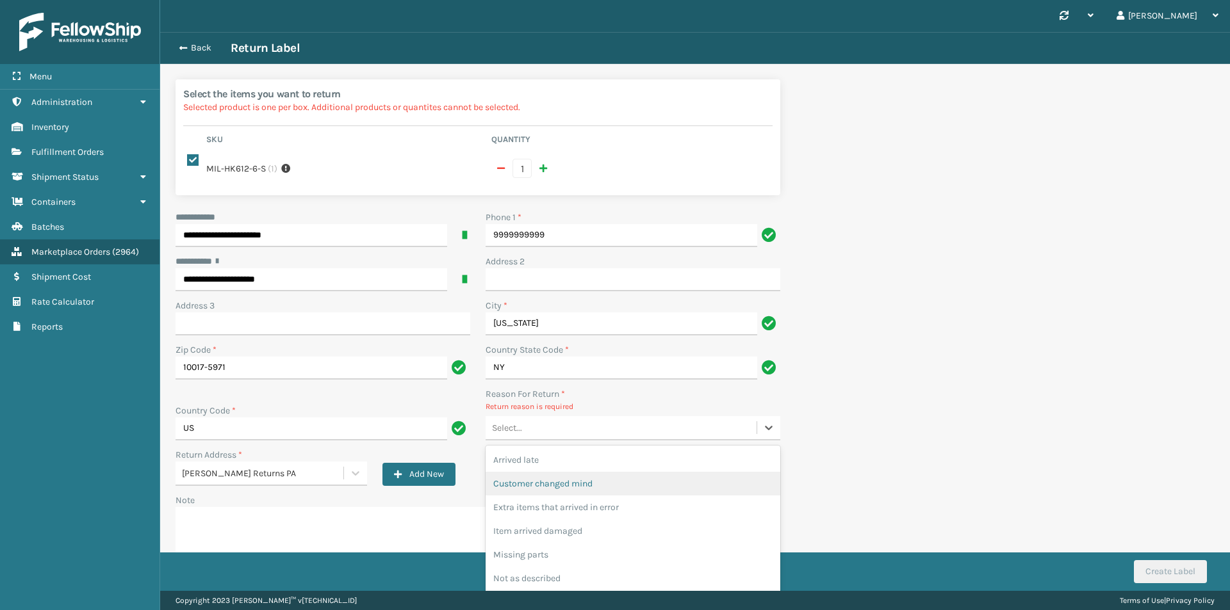
click at [603, 472] on div "Customer changed mind" at bounding box center [633, 484] width 295 height 24
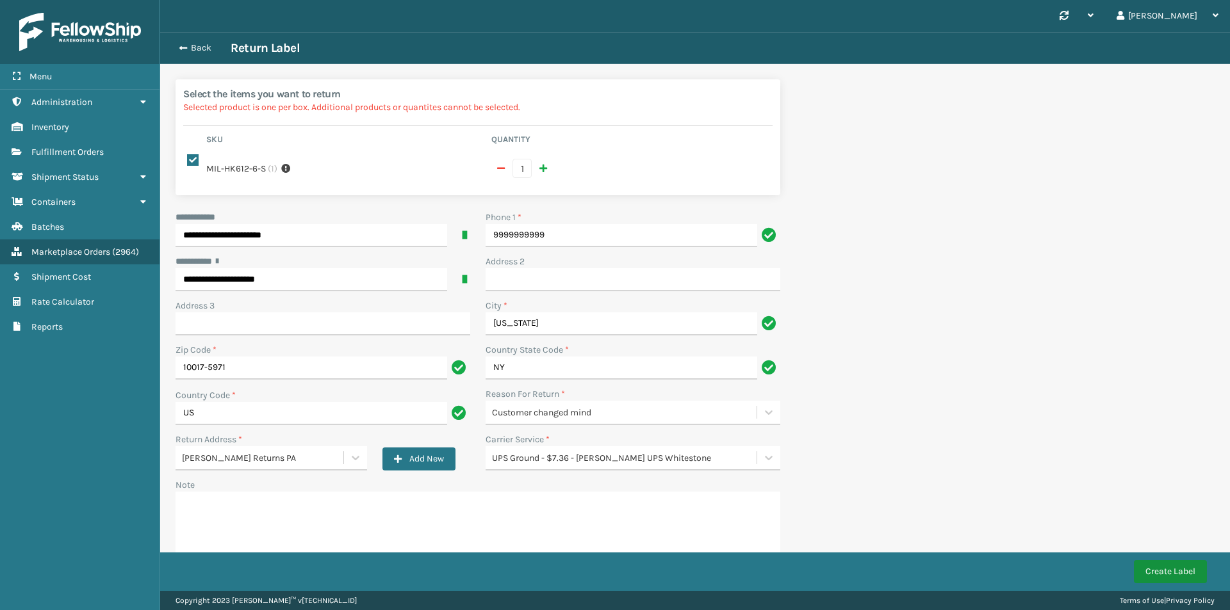
click at [1187, 575] on button "Create Label" at bounding box center [1170, 571] width 73 height 23
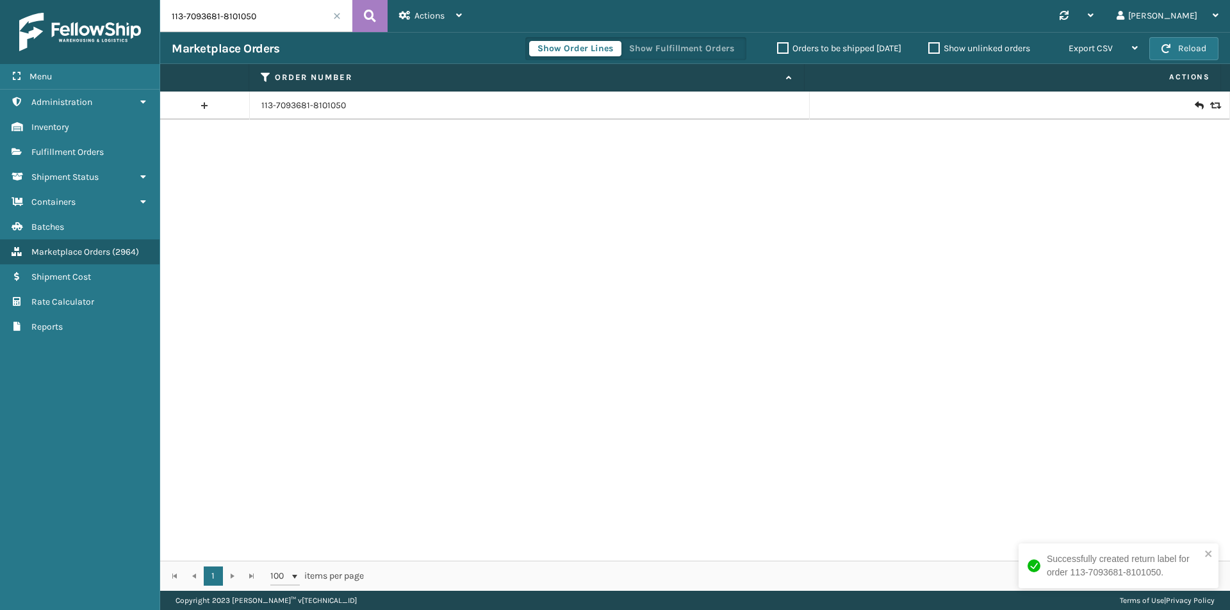
click at [299, 115] on td "113-7093681-8101050" at bounding box center [530, 106] width 560 height 28
click at [300, 110] on link "113-7093681-8101050" at bounding box center [303, 105] width 85 height 13
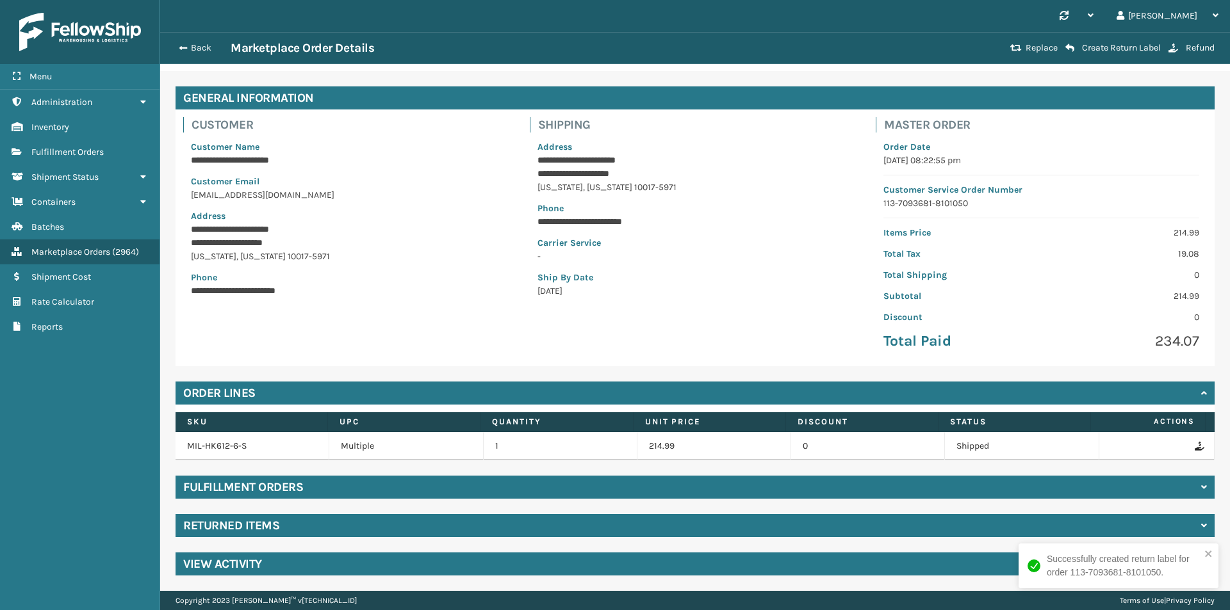
click at [285, 537] on div "Returned Items" at bounding box center [695, 525] width 1039 height 23
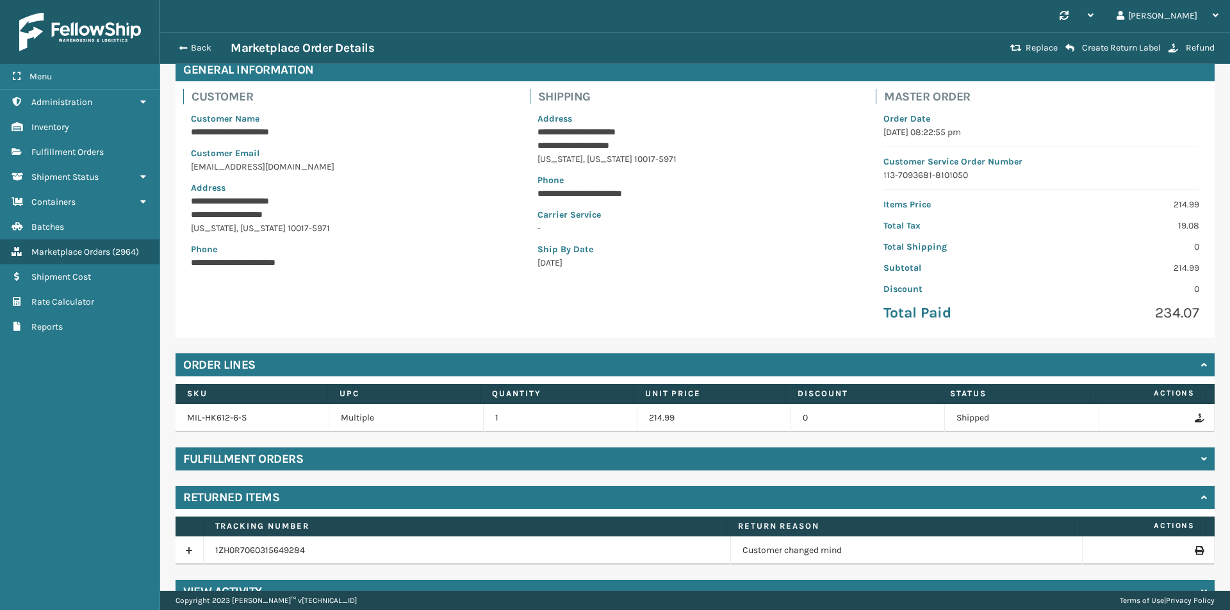
scroll to position [93, 0]
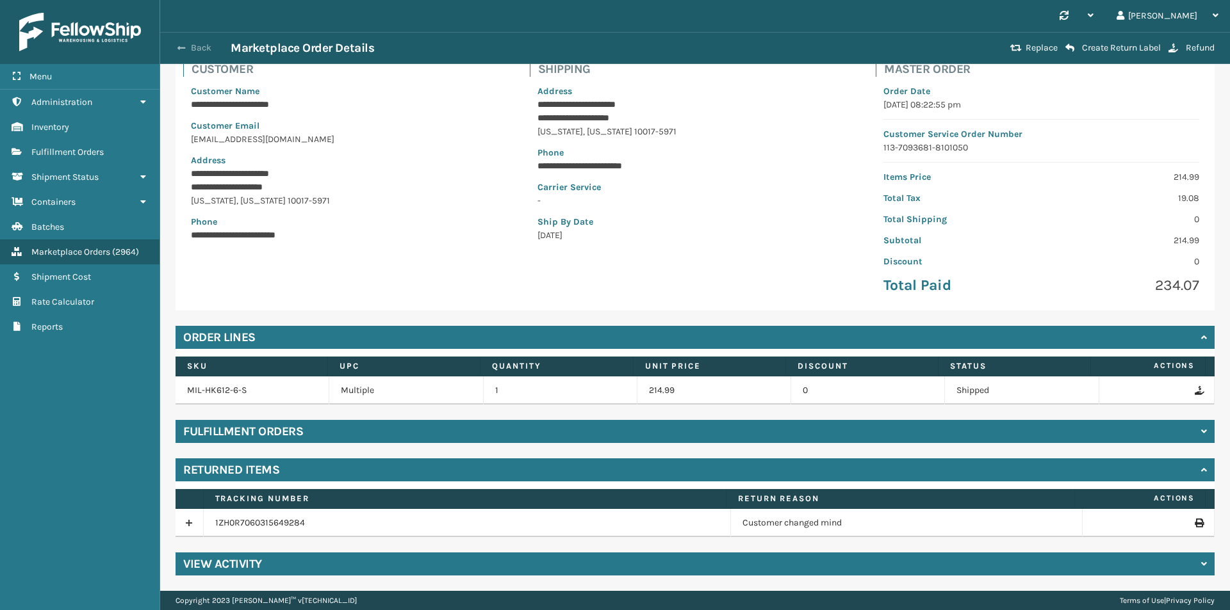
click at [201, 43] on button "Back" at bounding box center [201, 48] width 59 height 12
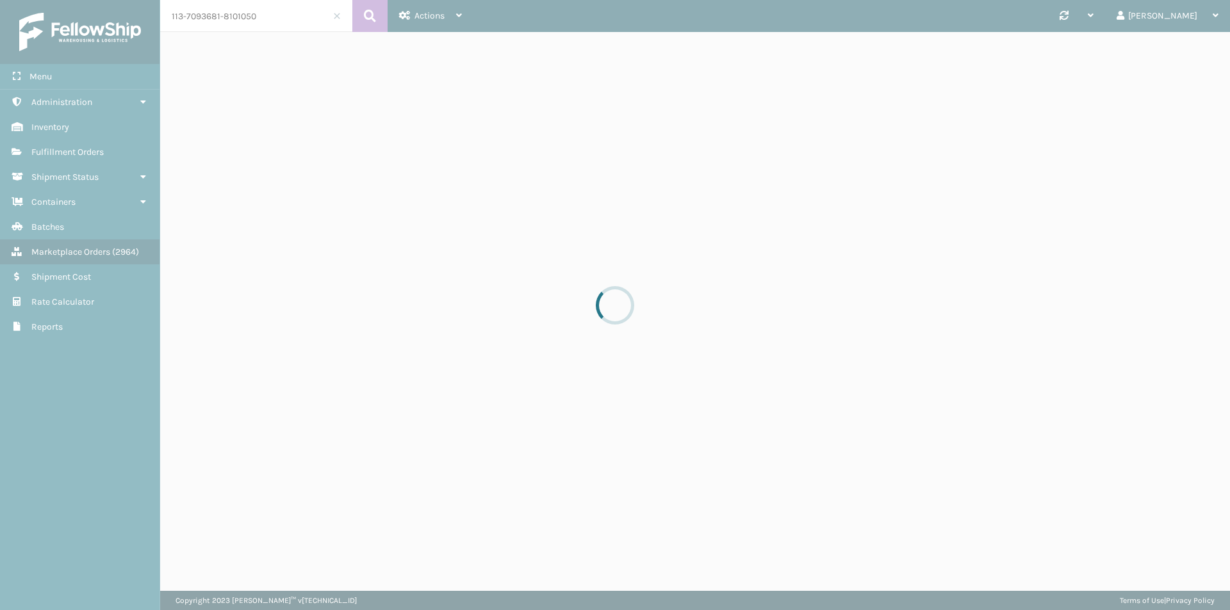
click at [261, 17] on div at bounding box center [615, 305] width 1230 height 610
click at [295, 17] on div at bounding box center [615, 305] width 1230 height 610
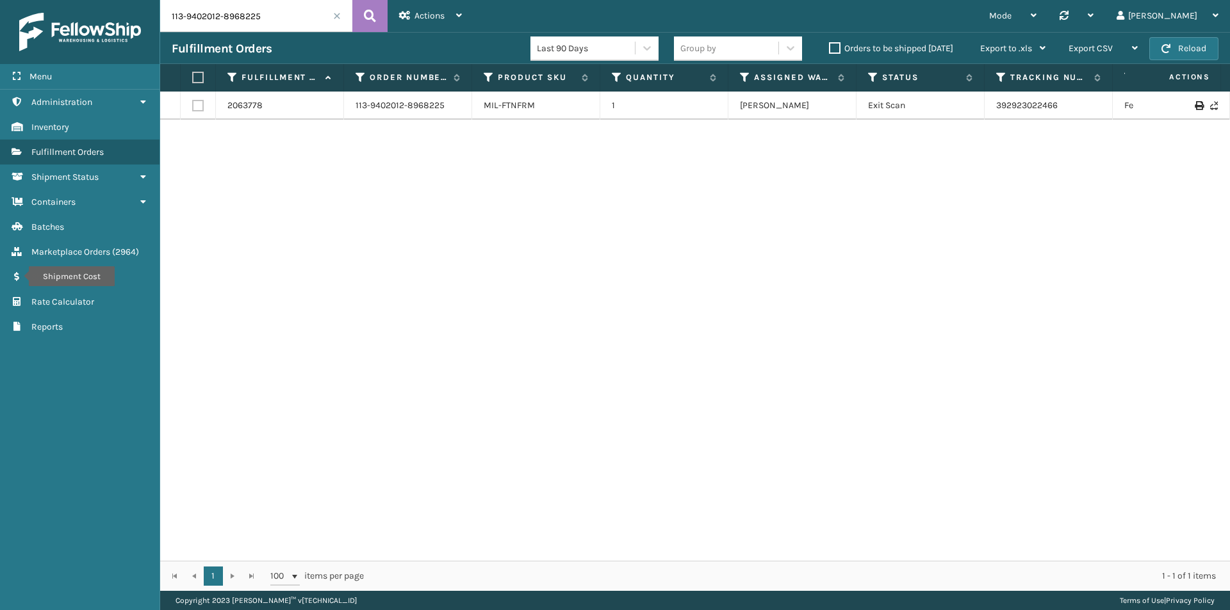
click at [295, 17] on input "113-9402012-8968225" at bounding box center [256, 16] width 192 height 32
paste input "8556805-5541002"
type input "113-8556805-5541002"
click at [372, 19] on icon at bounding box center [370, 15] width 12 height 19
click at [86, 255] on span "Marketplace Orders" at bounding box center [70, 252] width 79 height 11
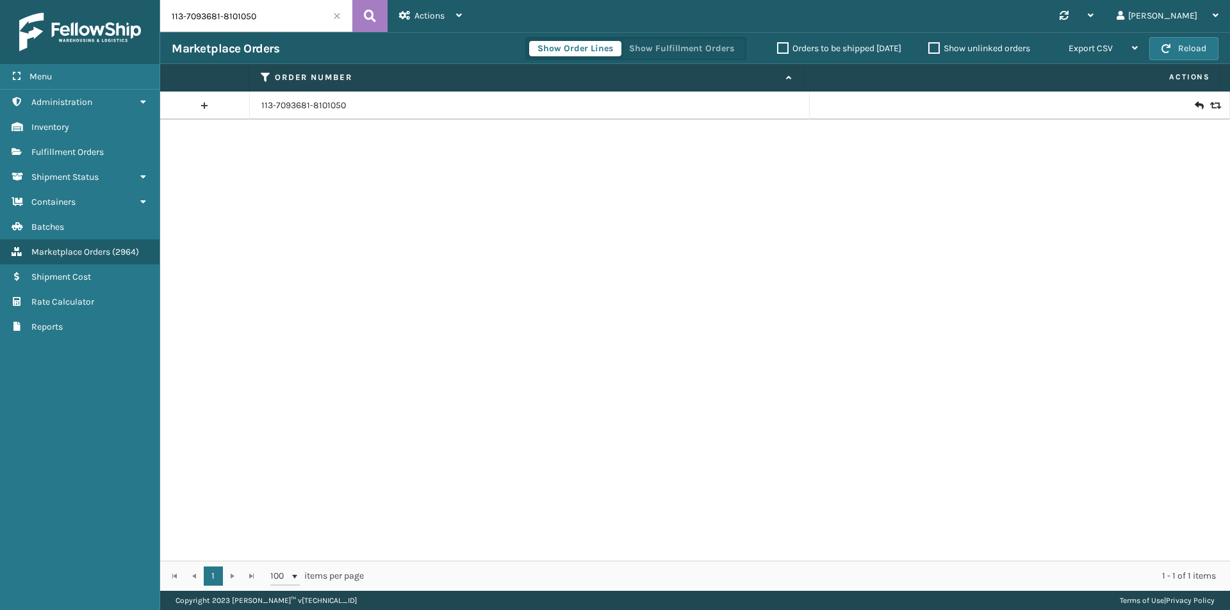
click at [308, 20] on input "113-7093681-8101050" at bounding box center [256, 16] width 192 height 32
paste input "8556805-5541002"
type input "113-8556805-5541002"
click at [374, 14] on icon at bounding box center [370, 15] width 12 height 19
click at [293, 106] on link "113-8556805-5541002" at bounding box center [305, 105] width 89 height 13
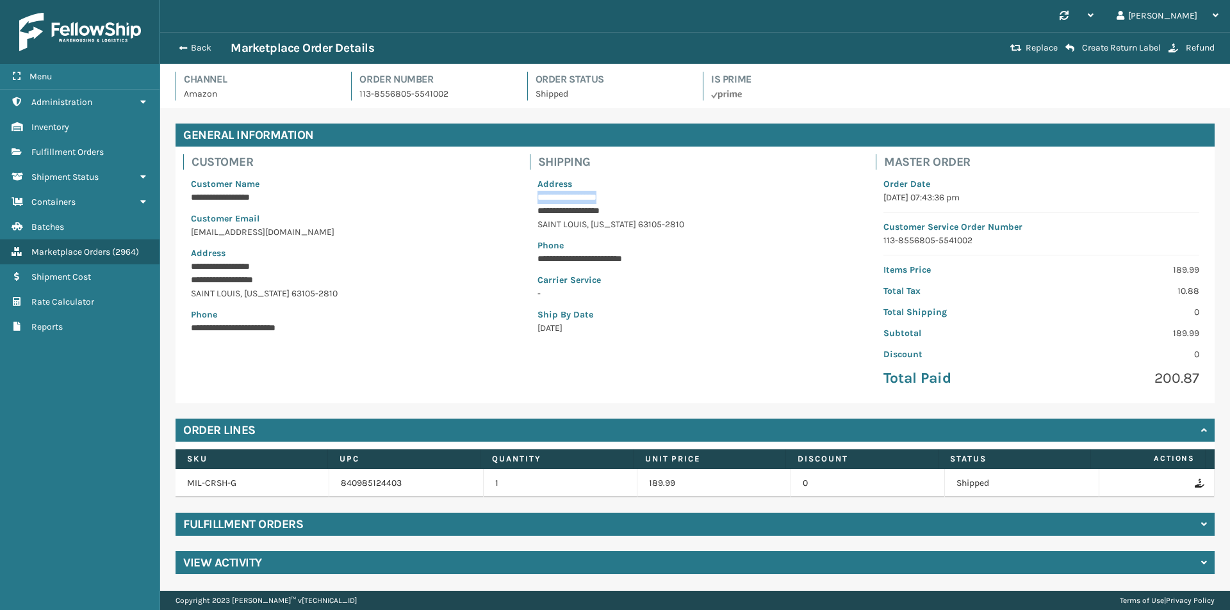
drag, startPoint x: 624, startPoint y: 199, endPoint x: 535, endPoint y: 200, distance: 89.1
click at [535, 200] on div "**********" at bounding box center [695, 256] width 331 height 173
copy p "**********"
click at [190, 51] on button "Back" at bounding box center [201, 48] width 59 height 12
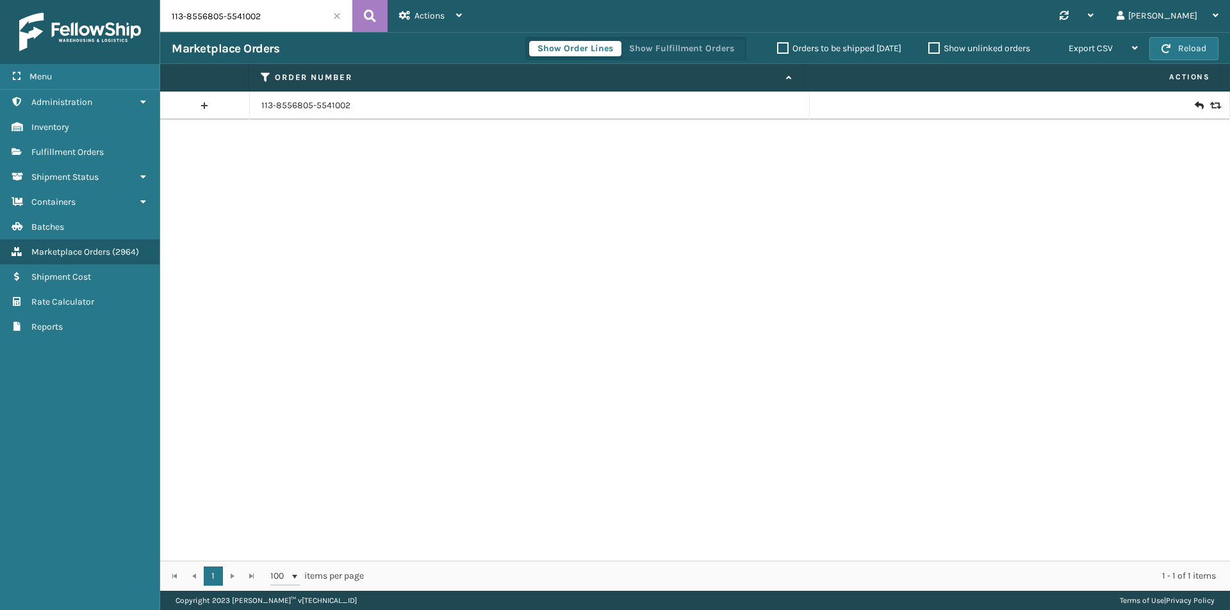
click at [290, 20] on input "113-8556805-5541002" at bounding box center [256, 16] width 192 height 32
paste input "1-6402145-7637841"
type input "111-6402145-7637841"
click at [372, 12] on icon at bounding box center [370, 15] width 12 height 19
drag, startPoint x: 1214, startPoint y: 104, endPoint x: 1207, endPoint y: 105, distance: 7.1
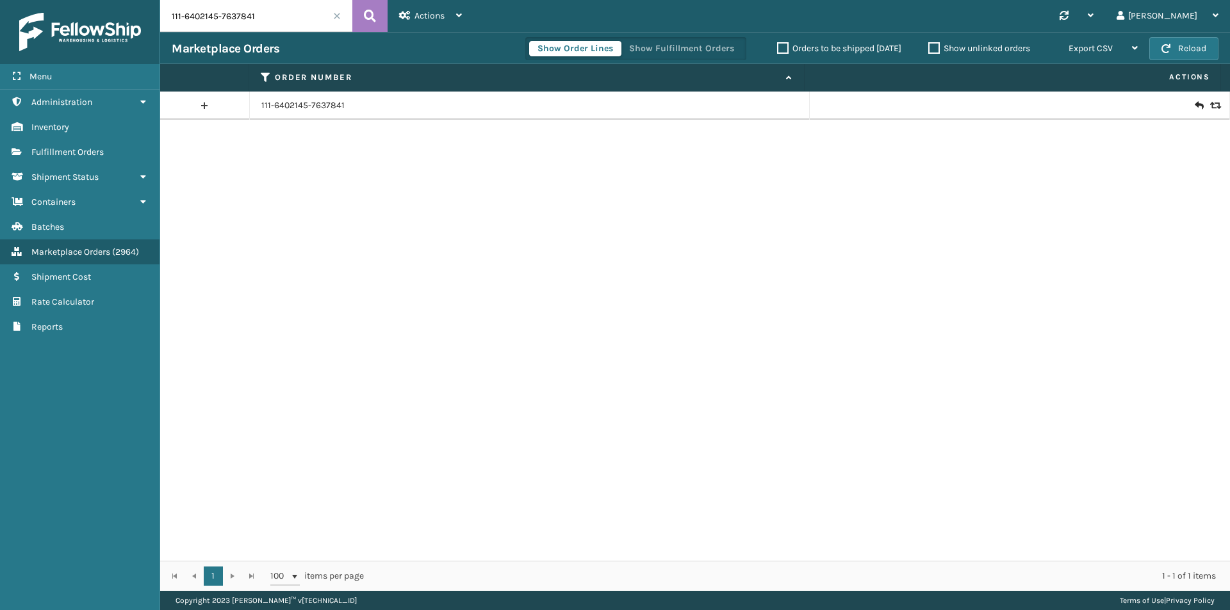
click at [1212, 104] on td at bounding box center [1020, 106] width 420 height 28
click at [1210, 105] on icon at bounding box center [1214, 105] width 8 height 9
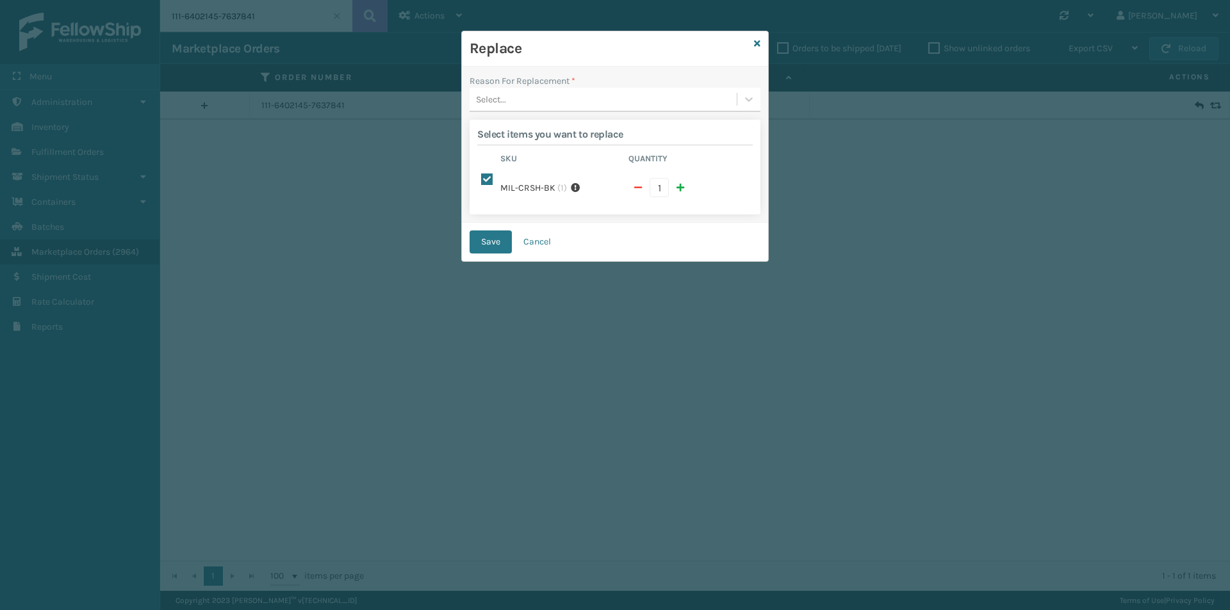
click at [519, 99] on div "Select..." at bounding box center [602, 99] width 267 height 21
click at [529, 159] on div "Lost in transit" at bounding box center [614, 155] width 291 height 24
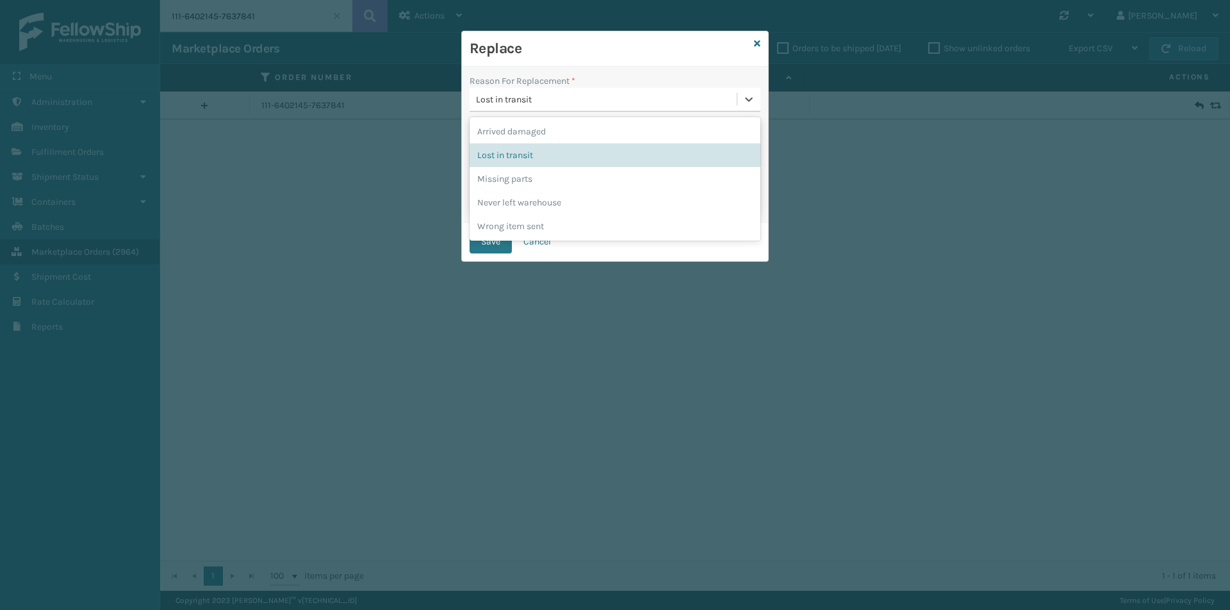
click at [567, 108] on div "Lost in transit" at bounding box center [602, 99] width 267 height 21
click at [568, 97] on div "Lost in transit" at bounding box center [607, 99] width 262 height 13
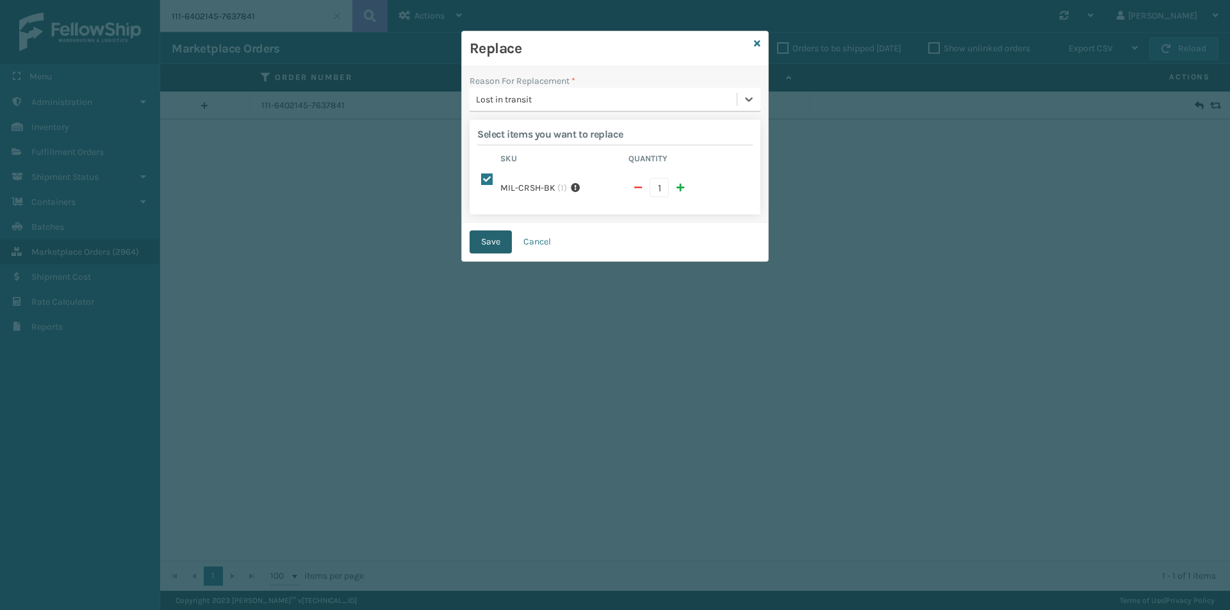
click at [491, 231] on button "Save" at bounding box center [490, 242] width 42 height 23
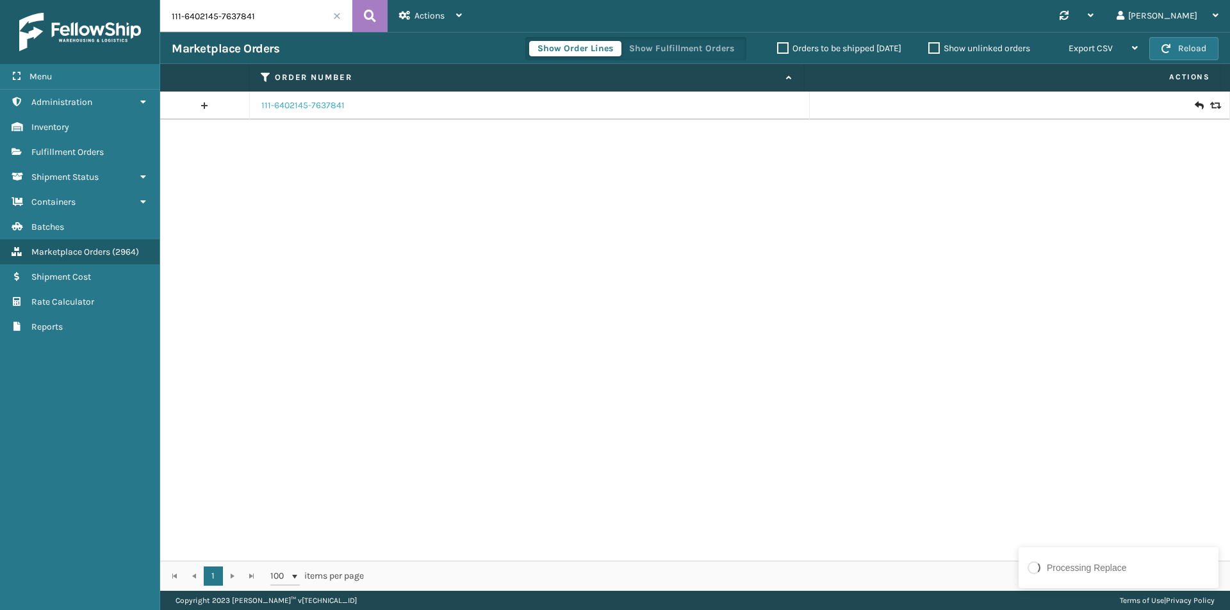
click at [316, 106] on link "111-6402145-7637841" at bounding box center [302, 105] width 83 height 13
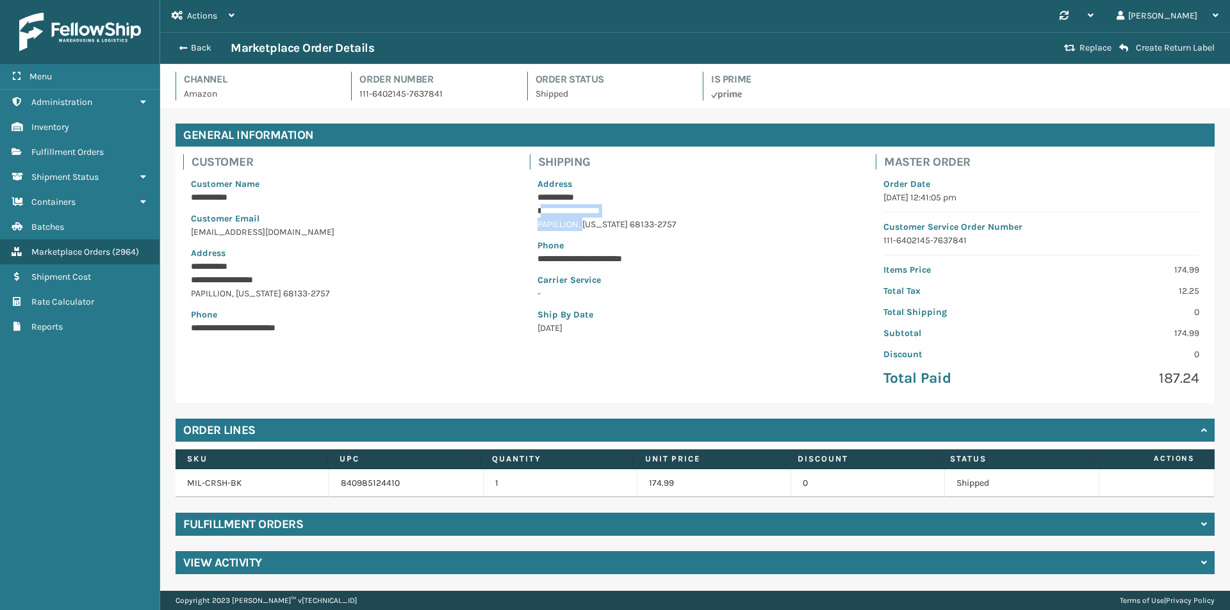
drag, startPoint x: 540, startPoint y: 209, endPoint x: 584, endPoint y: 218, distance: 44.3
click at [584, 218] on div "**********" at bounding box center [695, 256] width 331 height 173
click at [573, 217] on p "**********" at bounding box center [695, 210] width 316 height 13
drag, startPoint x: 548, startPoint y: 211, endPoint x: 667, endPoint y: 221, distance: 119.6
click at [667, 221] on div "**********" at bounding box center [695, 256] width 331 height 173
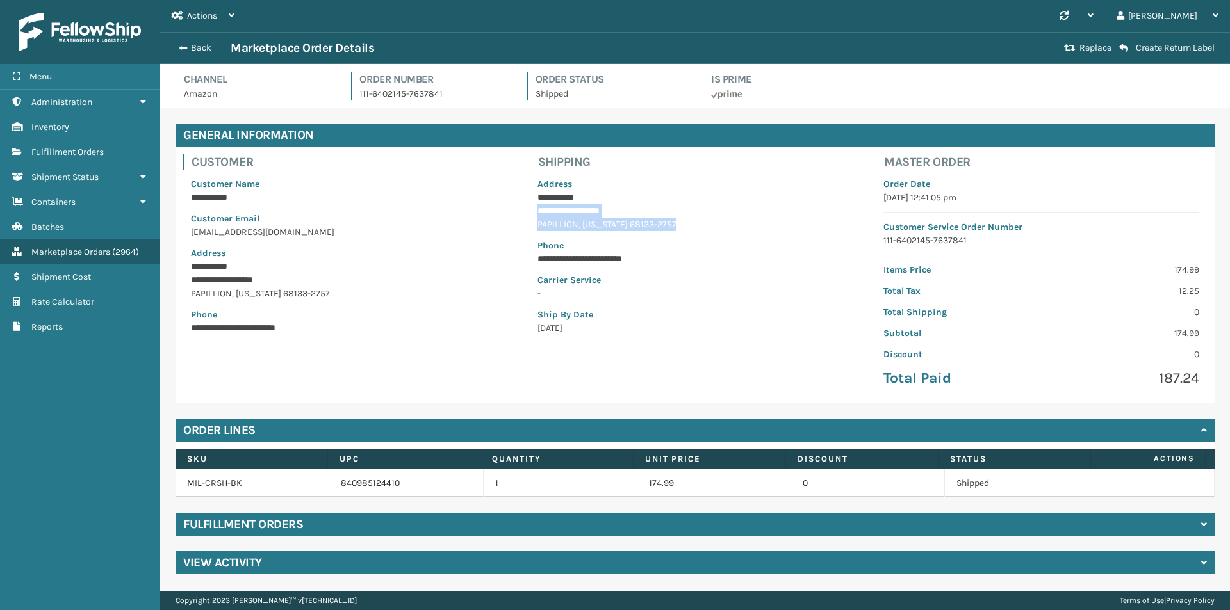
copy div "**********"
click at [201, 45] on button "Back" at bounding box center [201, 48] width 59 height 12
